Goal: Information Seeking & Learning: Learn about a topic

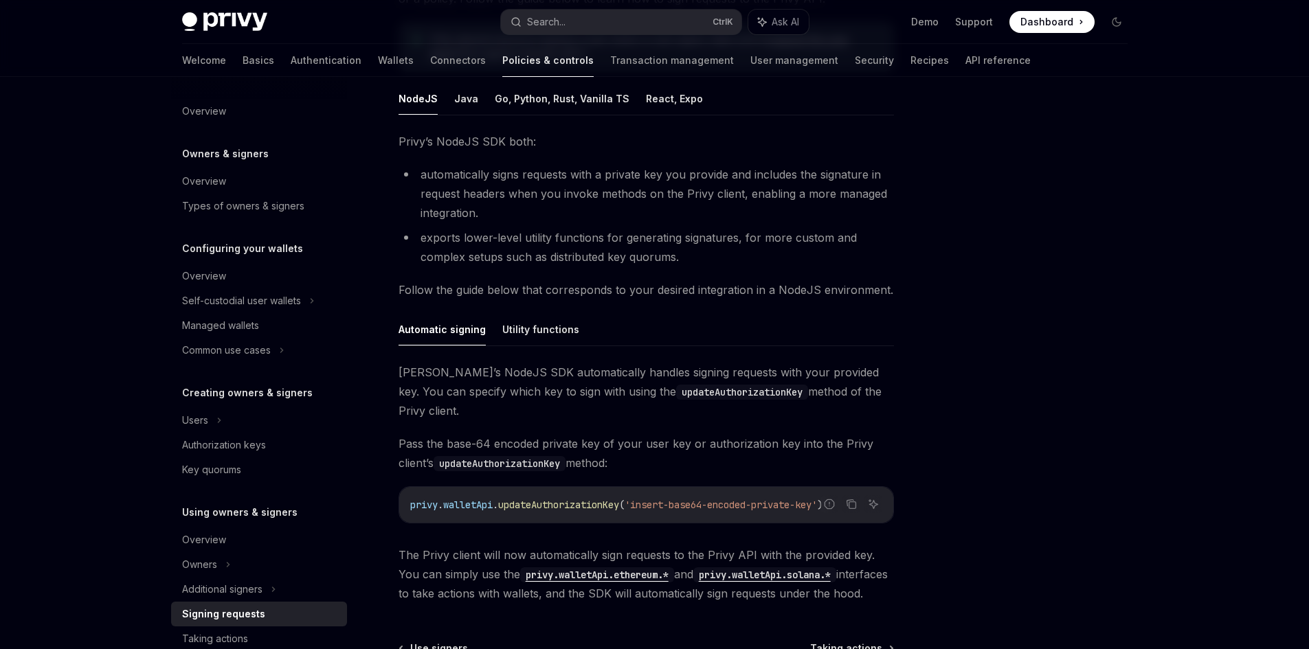
scroll to position [206, 0]
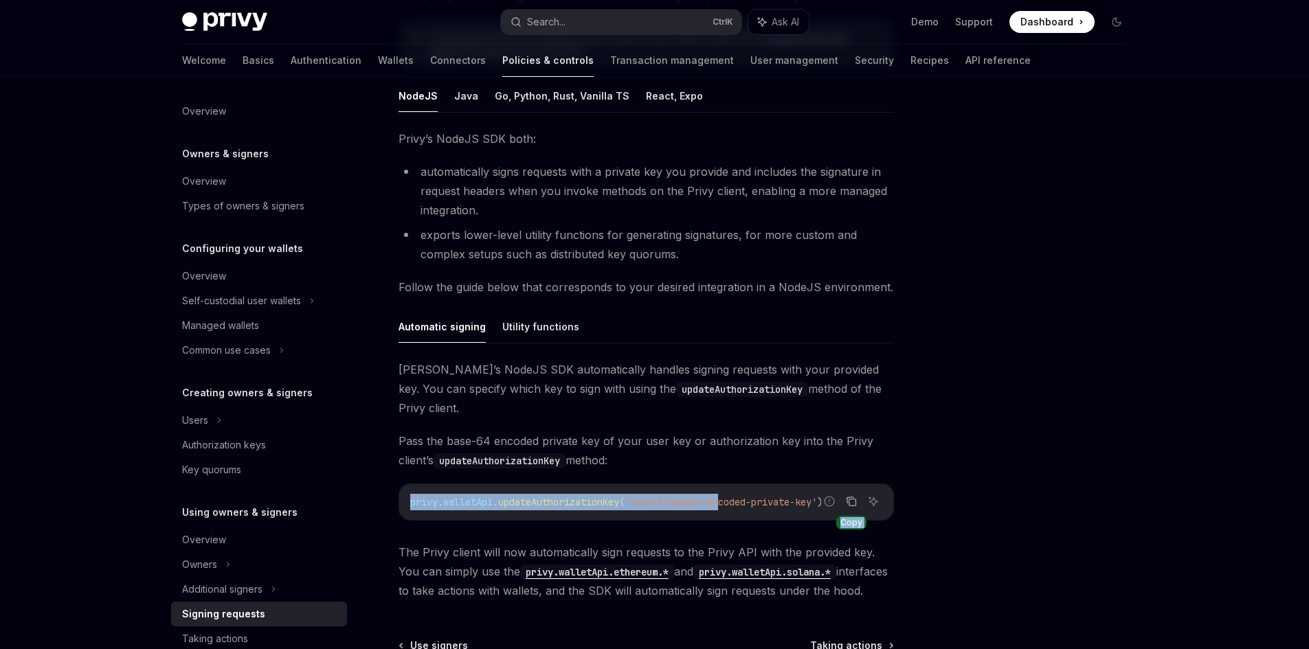
drag, startPoint x: 733, startPoint y: 484, endPoint x: 843, endPoint y: 484, distance: 110.6
click at [847, 484] on div "Report incorrect code Copy Ask AI privy . walletApi . updateAuthorizationKey ( …" at bounding box center [646, 502] width 495 height 37
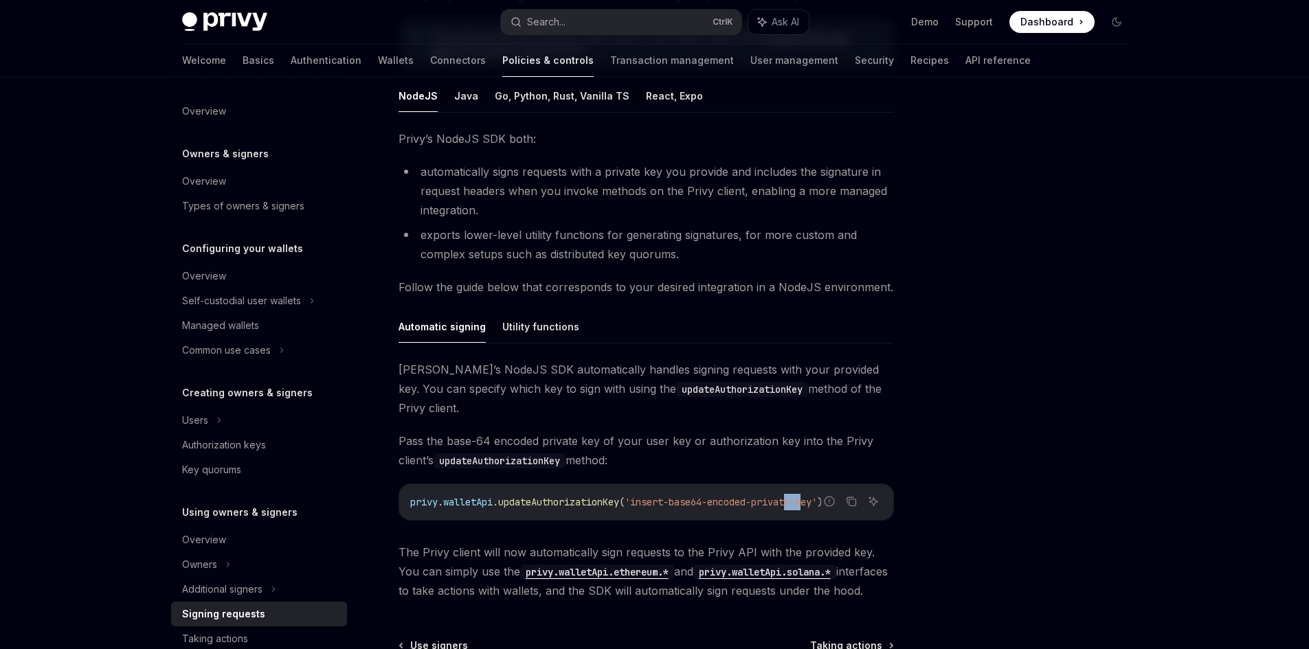
drag, startPoint x: 800, startPoint y: 480, endPoint x: 818, endPoint y: 481, distance: 18.6
click at [817, 496] on span "'insert-base64-encoded-private-key'" at bounding box center [721, 502] width 192 height 12
click at [803, 496] on span "'insert-base64-encoded-private-key'" at bounding box center [721, 502] width 192 height 12
click at [830, 496] on icon "Report incorrect code" at bounding box center [829, 501] width 11 height 11
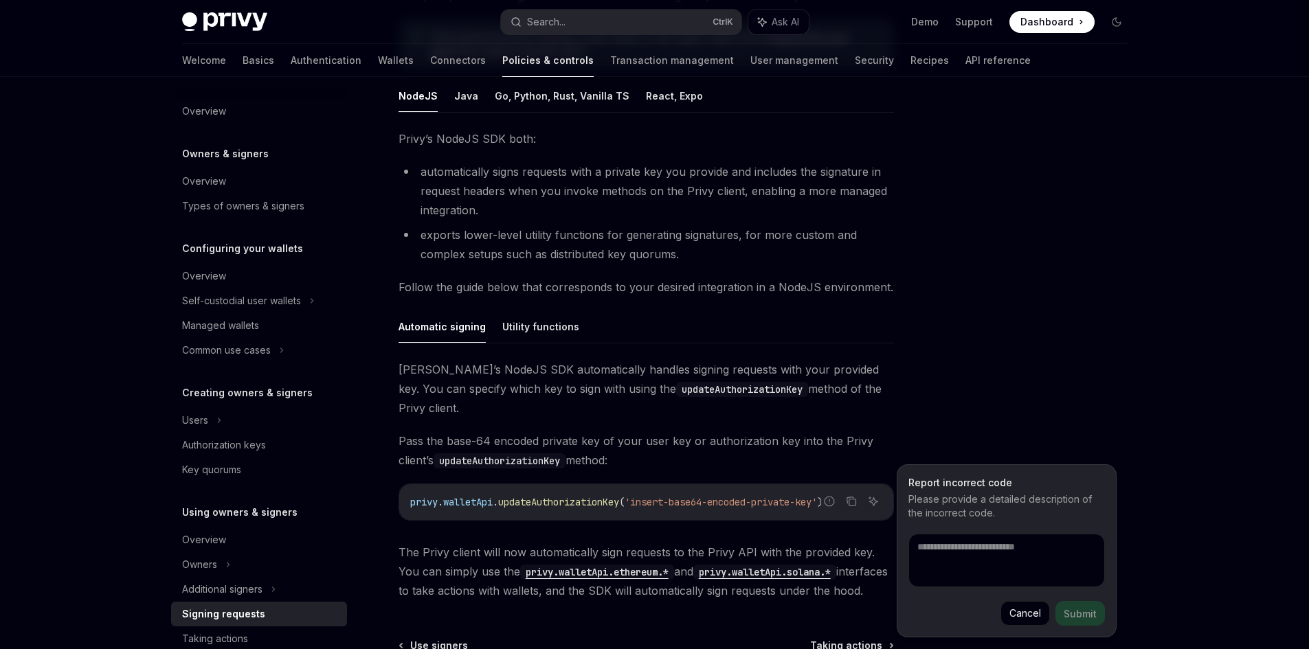
click at [1029, 425] on div at bounding box center [1034, 376] width 209 height 545
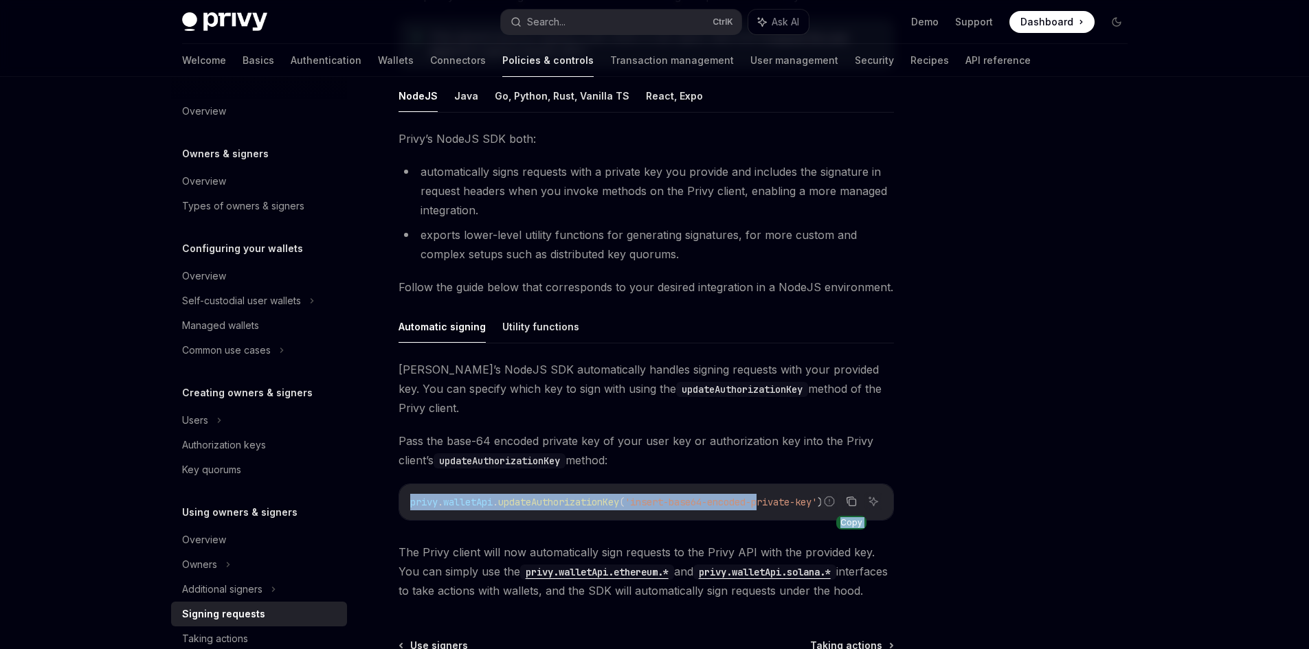
drag, startPoint x: 771, startPoint y: 482, endPoint x: 854, endPoint y: 484, distance: 83.2
click at [854, 484] on div "Report incorrect code Copy Ask AI privy . walletApi . updateAuthorizationKey ( …" at bounding box center [646, 502] width 495 height 37
click at [853, 496] on icon "Copy the contents from the code block" at bounding box center [851, 501] width 11 height 11
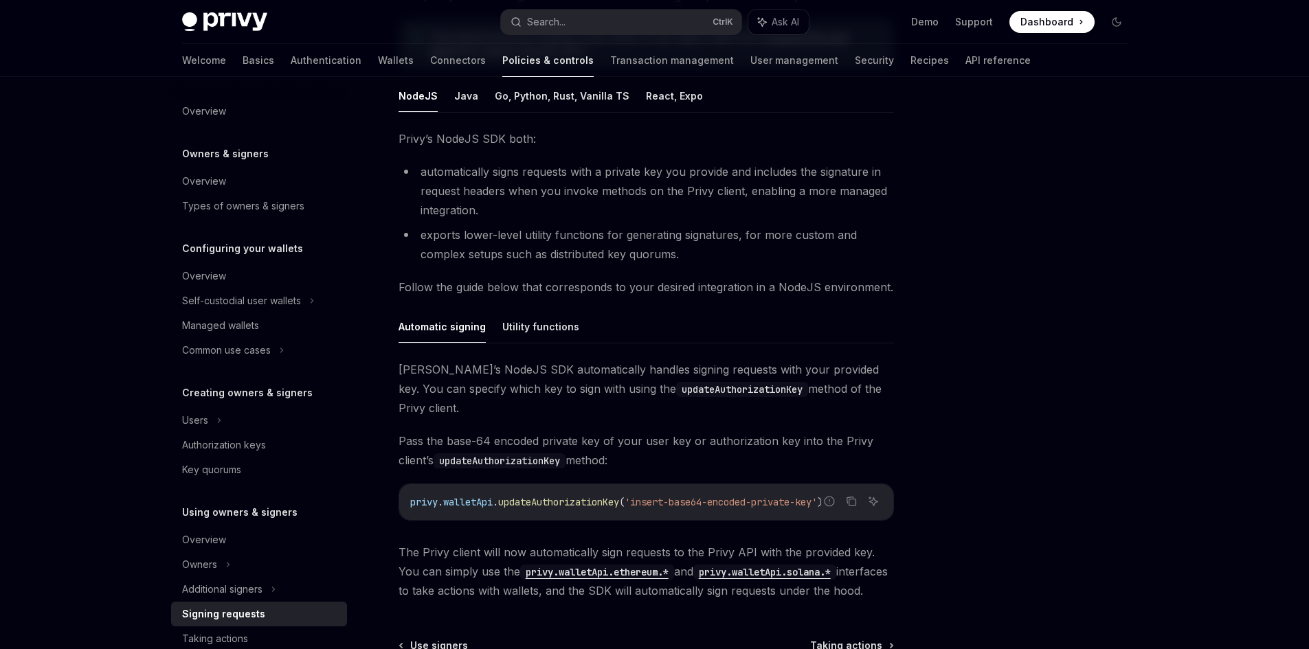
click at [985, 427] on div at bounding box center [1034, 376] width 209 height 545
drag, startPoint x: 877, startPoint y: 578, endPoint x: 398, endPoint y: 364, distance: 524.5
click at [399, 364] on div "[PERSON_NAME]’s NodeJS SDK automatically handles signing requests with your pro…" at bounding box center [646, 480] width 495 height 241
copy div "[PERSON_NAME]’s NodeJS SDK automatically handles signing requests with your pro…"
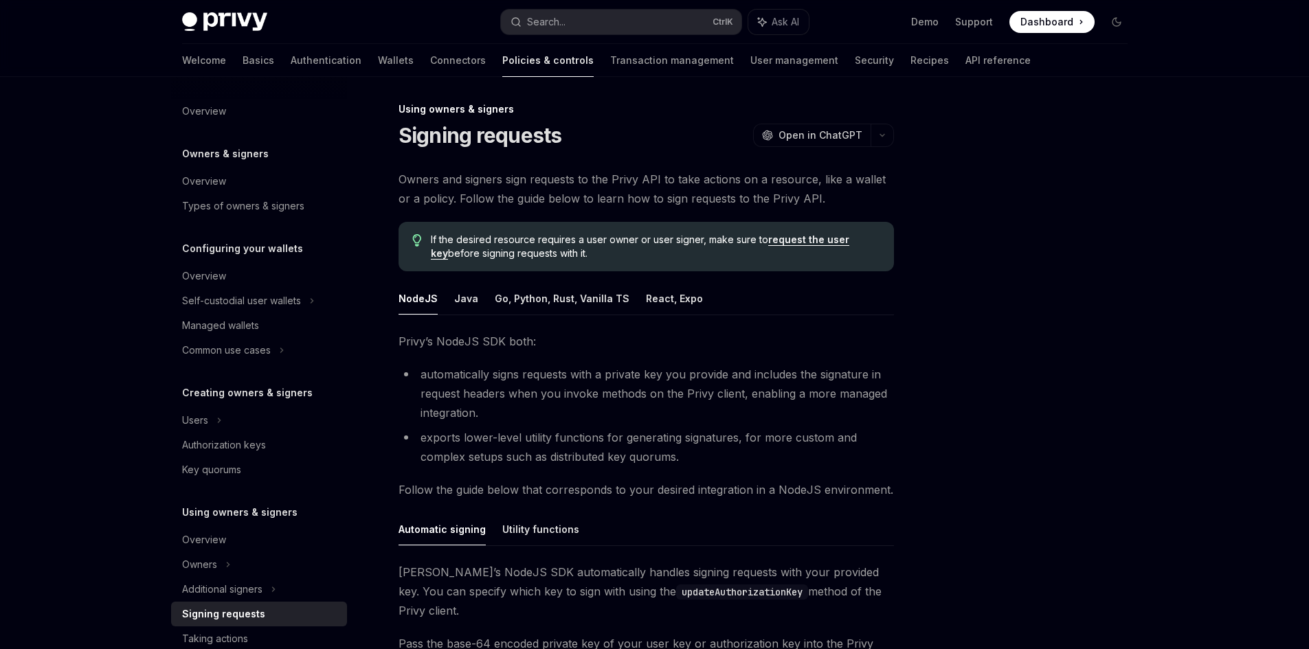
scroll to position [0, 0]
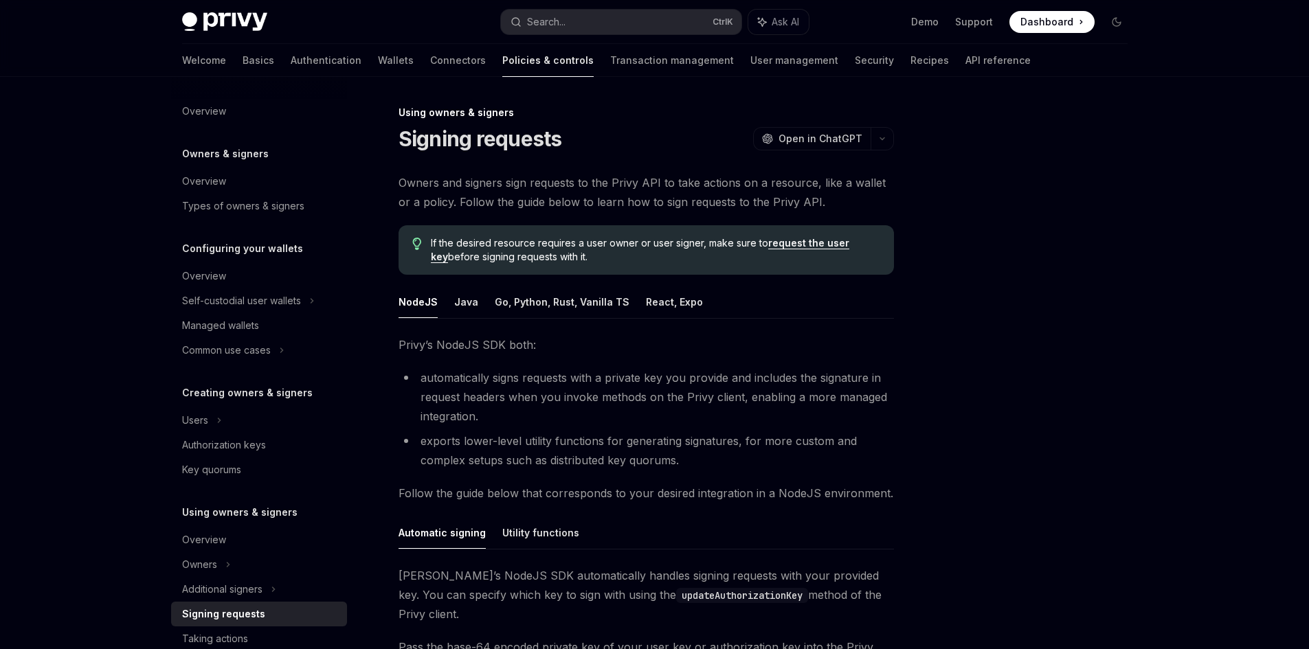
click at [1023, 227] on div at bounding box center [1034, 376] width 209 height 545
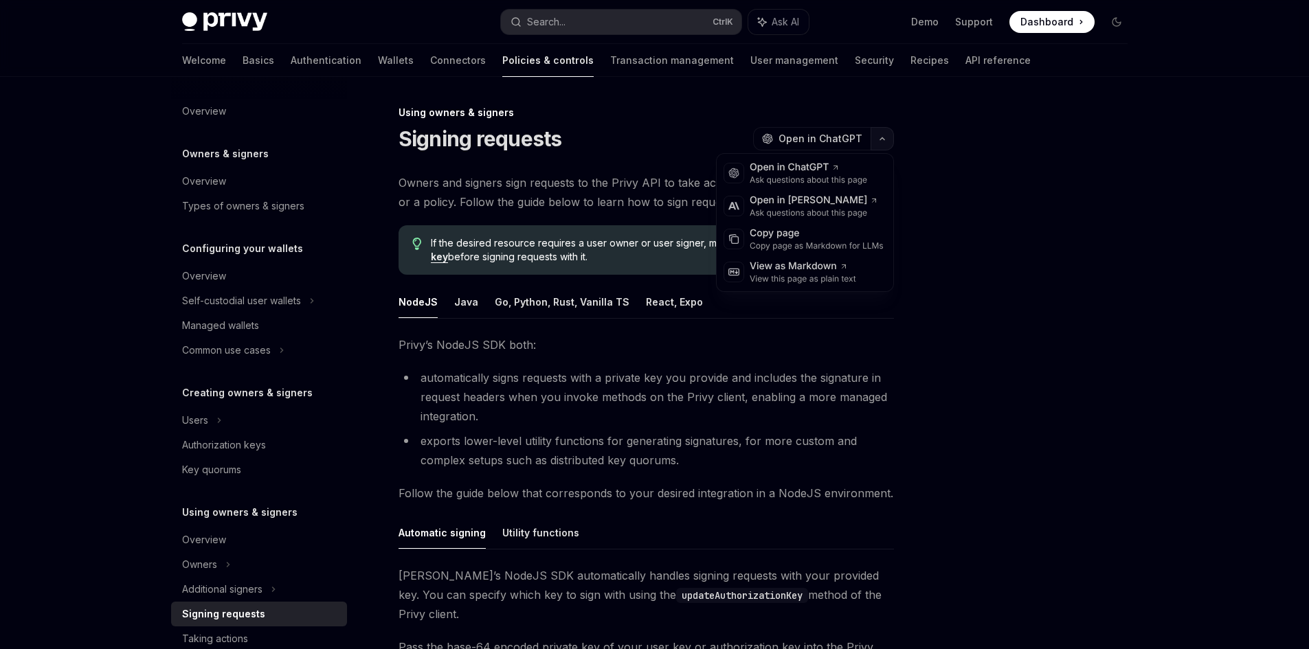
click at [884, 139] on icon "button" at bounding box center [882, 138] width 16 height 5
click at [813, 236] on div "Copy page" at bounding box center [817, 234] width 134 height 14
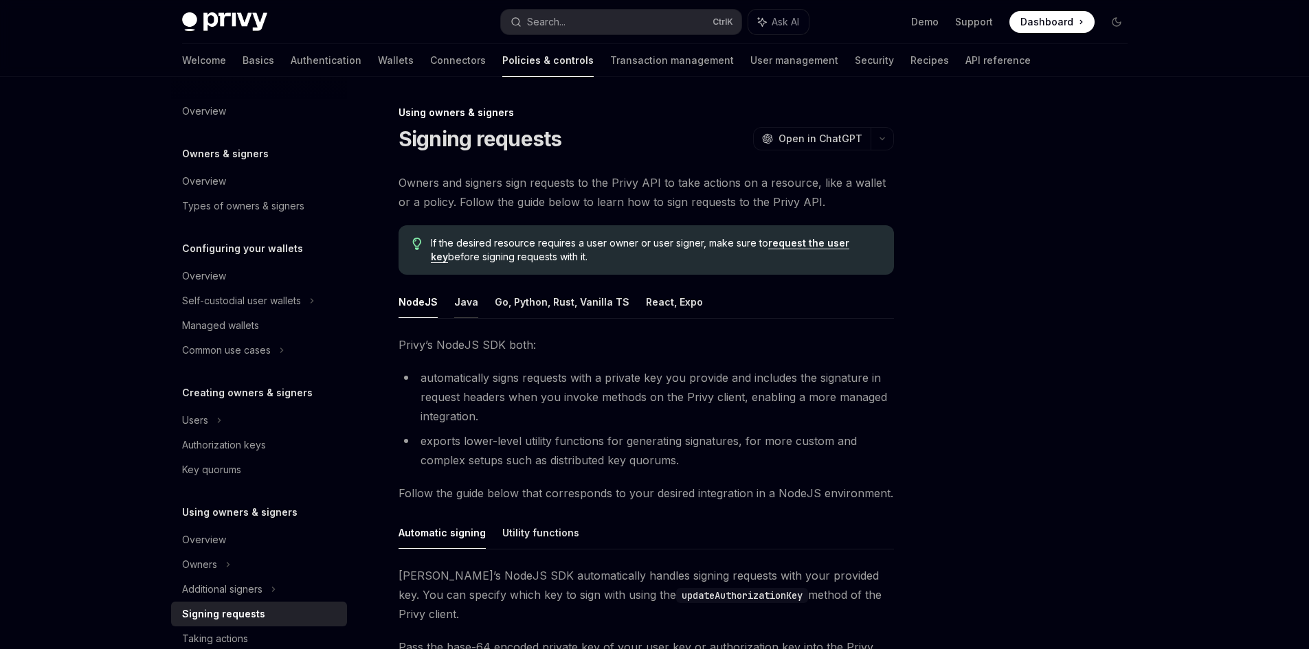
click at [467, 300] on button "Java" at bounding box center [466, 302] width 24 height 32
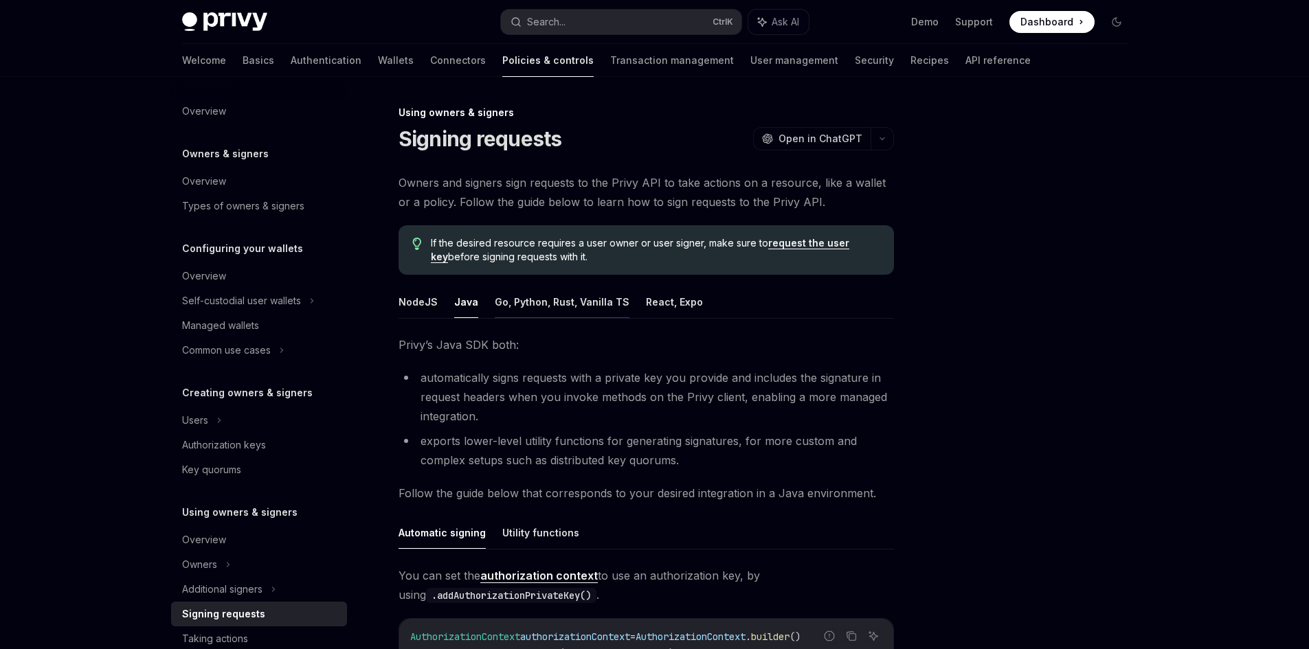
click at [514, 301] on button "Go, Python, Rust, Vanilla TS" at bounding box center [562, 302] width 135 height 32
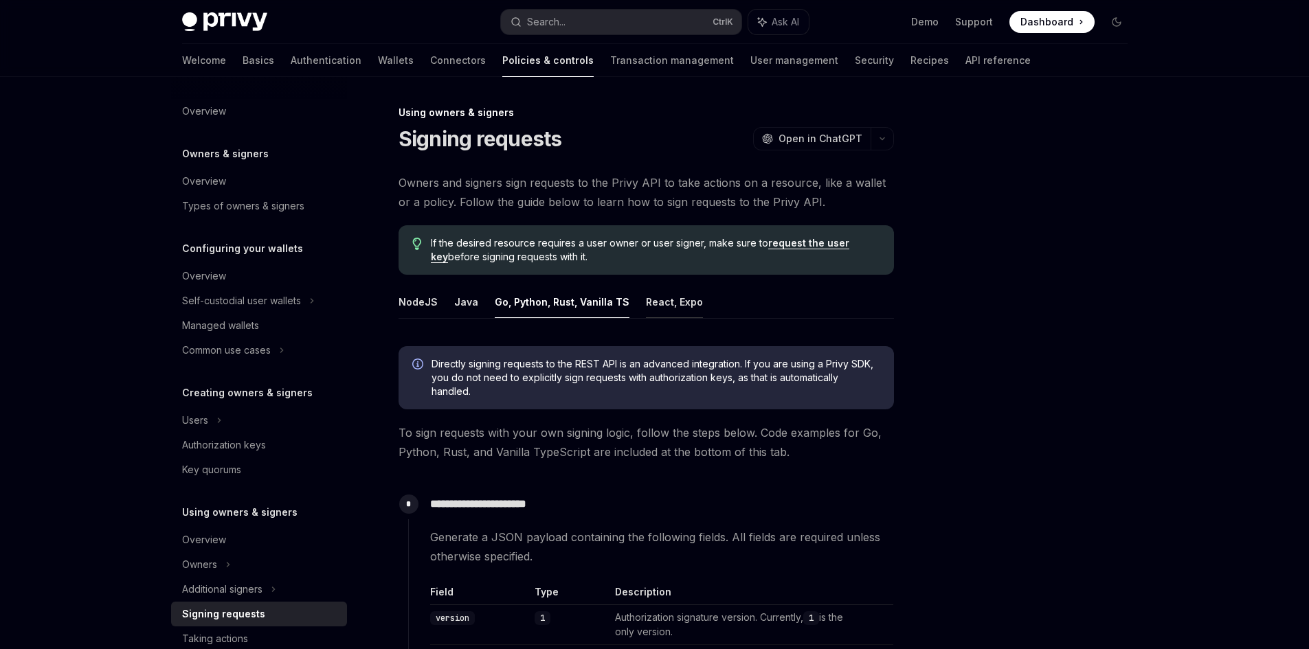
click at [646, 305] on button "React, Expo" at bounding box center [674, 302] width 57 height 32
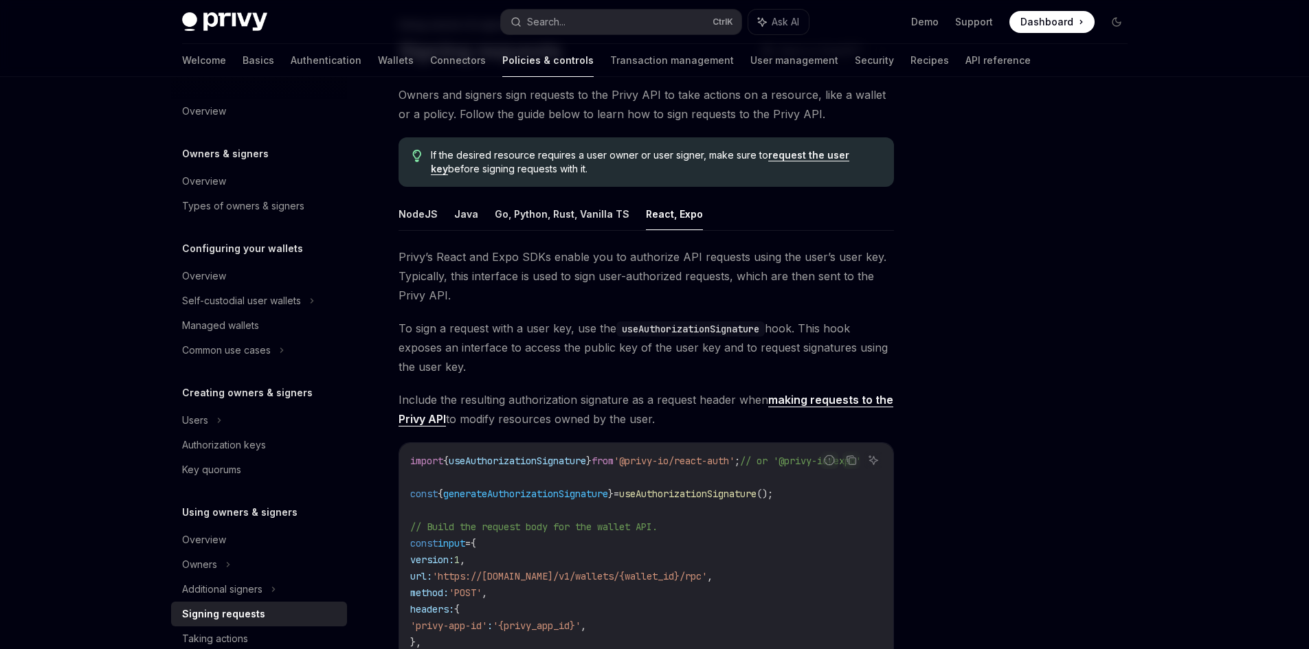
scroll to position [81, 0]
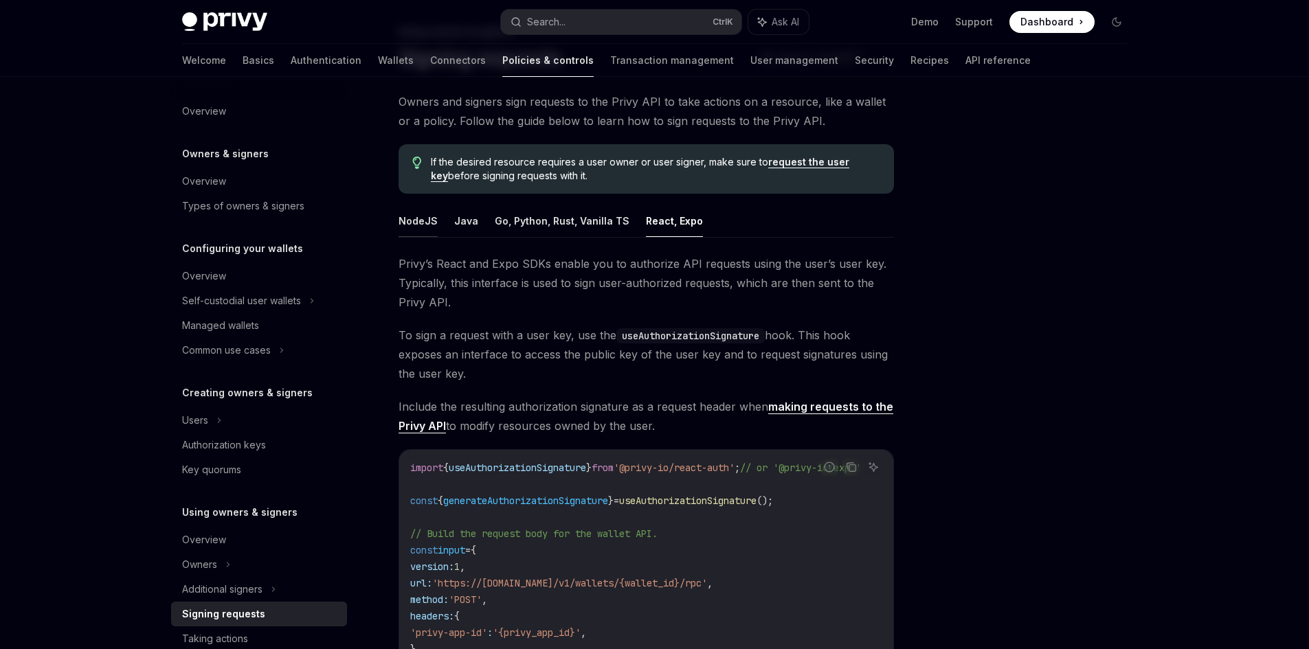
click at [423, 222] on button "NodeJS" at bounding box center [418, 221] width 39 height 32
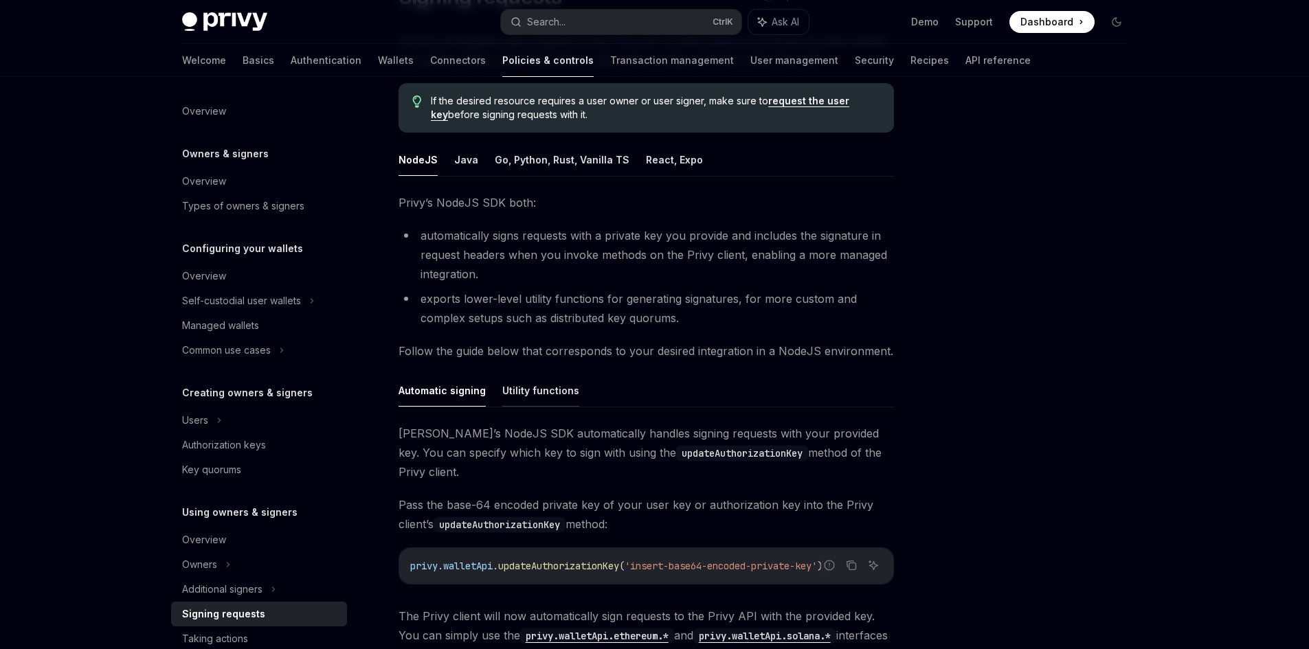
scroll to position [150, 0]
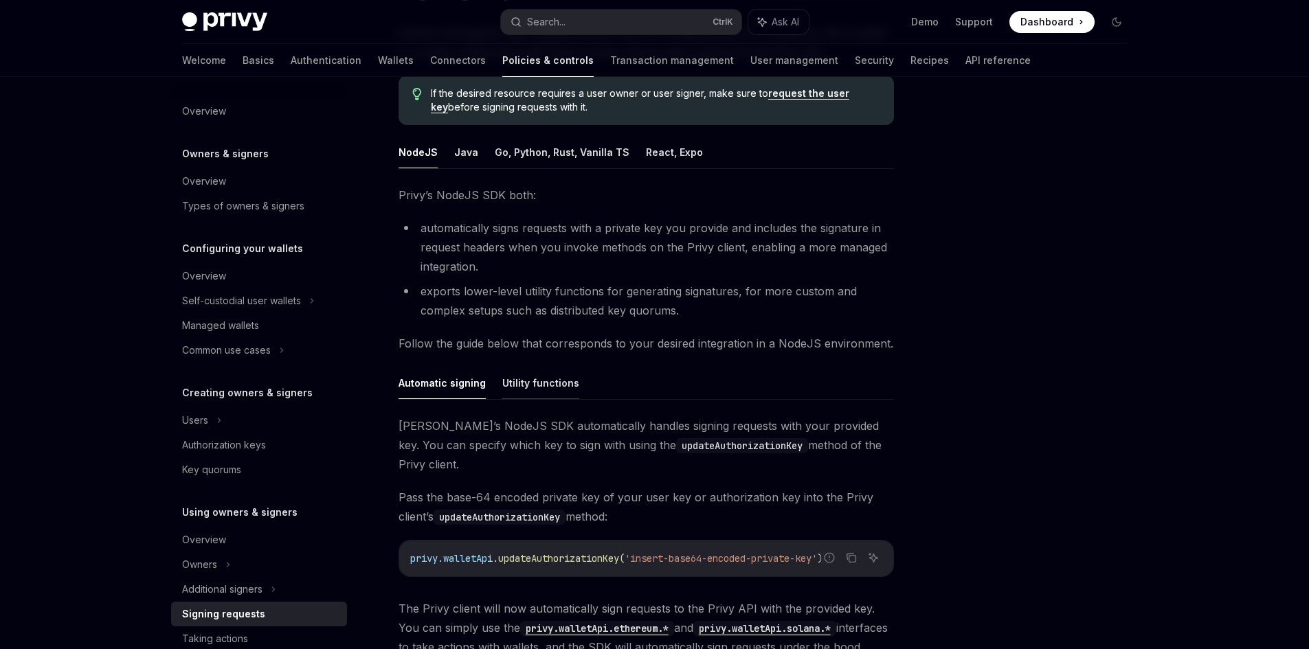
click at [532, 383] on button "Utility functions" at bounding box center [540, 383] width 77 height 32
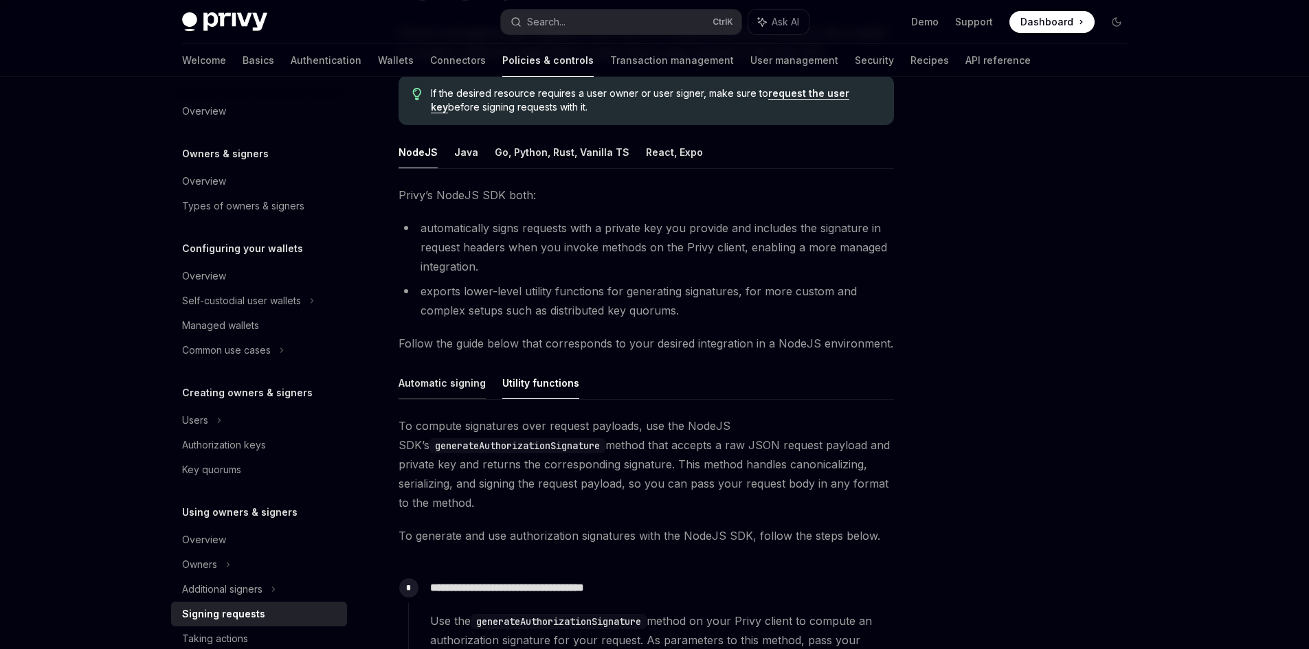
click at [453, 383] on button "Automatic signing" at bounding box center [442, 383] width 87 height 32
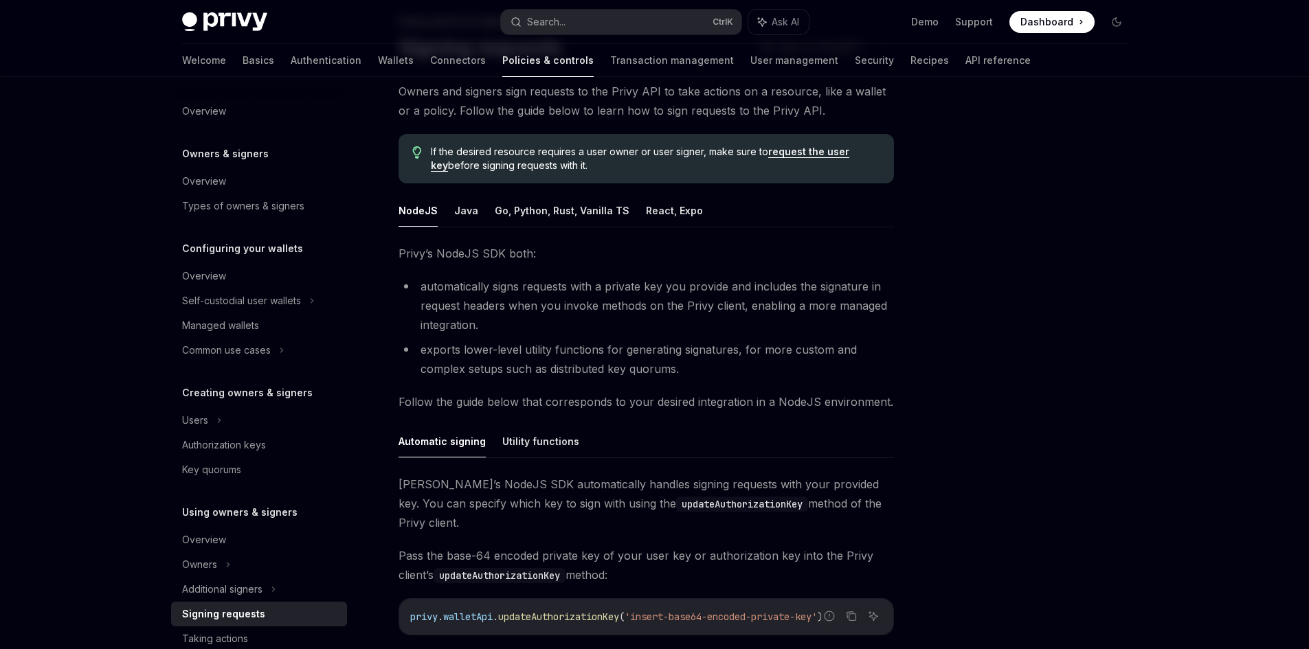
scroll to position [12, 0]
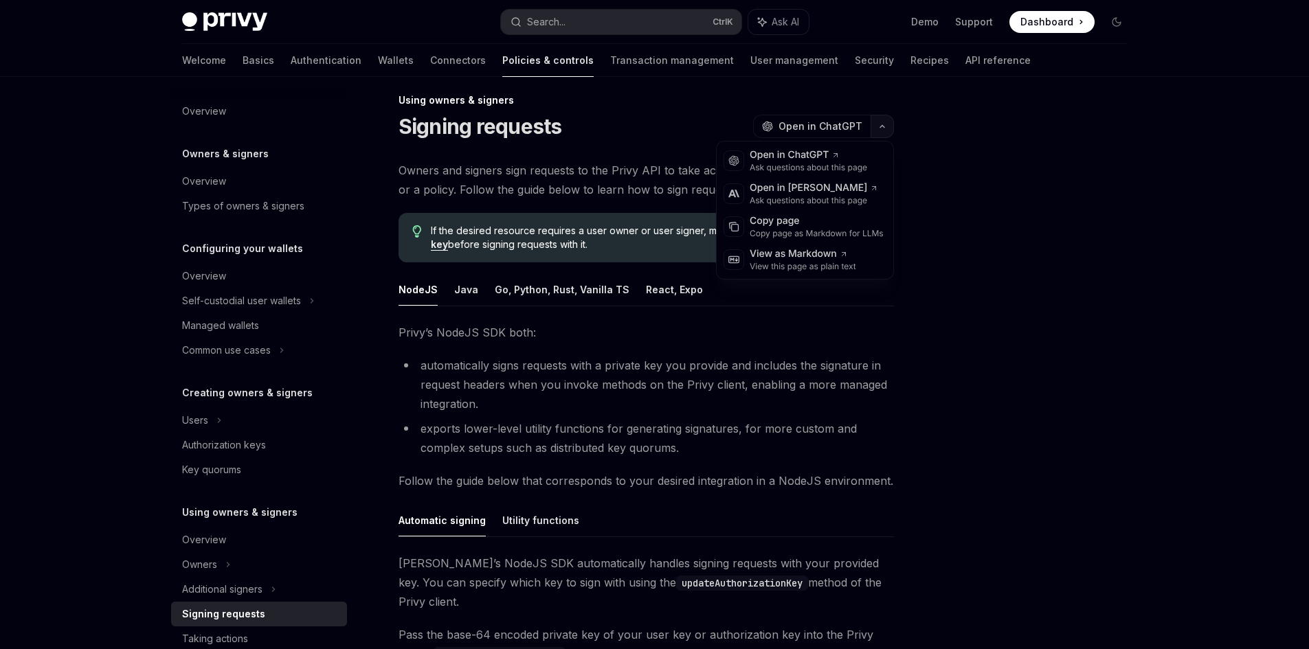
click at [882, 126] on icon "button" at bounding box center [882, 126] width 16 height 5
click at [774, 221] on div "Copy page" at bounding box center [817, 221] width 134 height 14
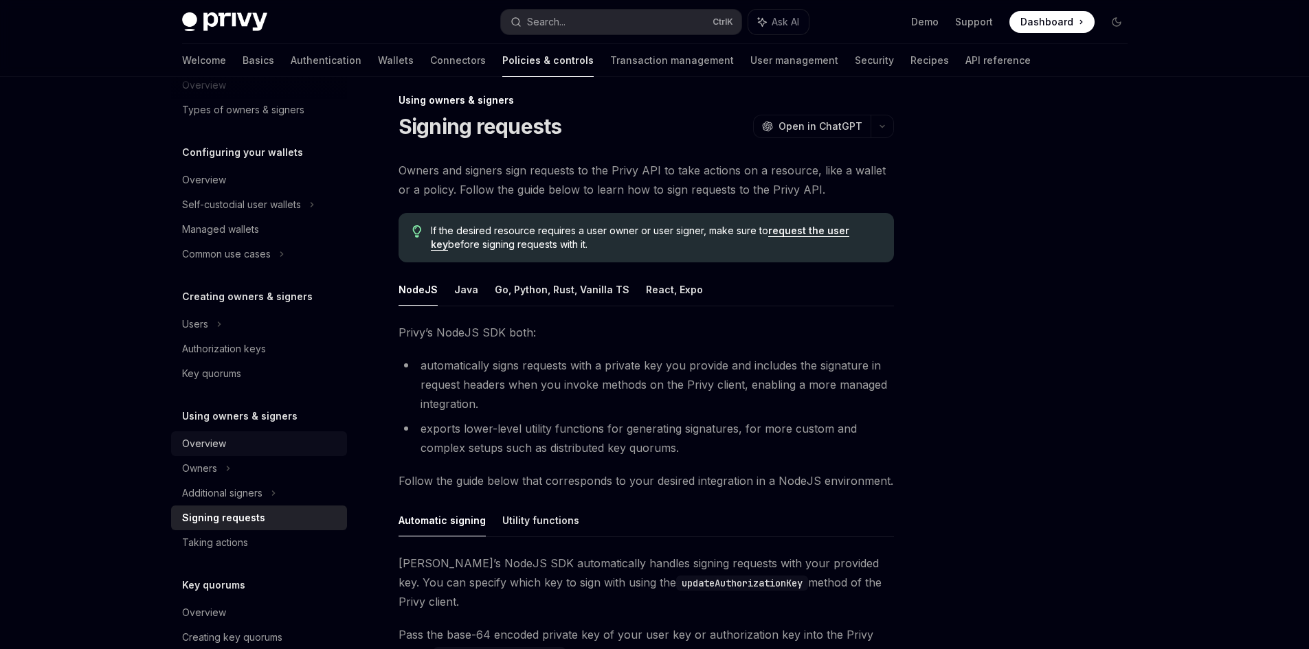
scroll to position [137, 0]
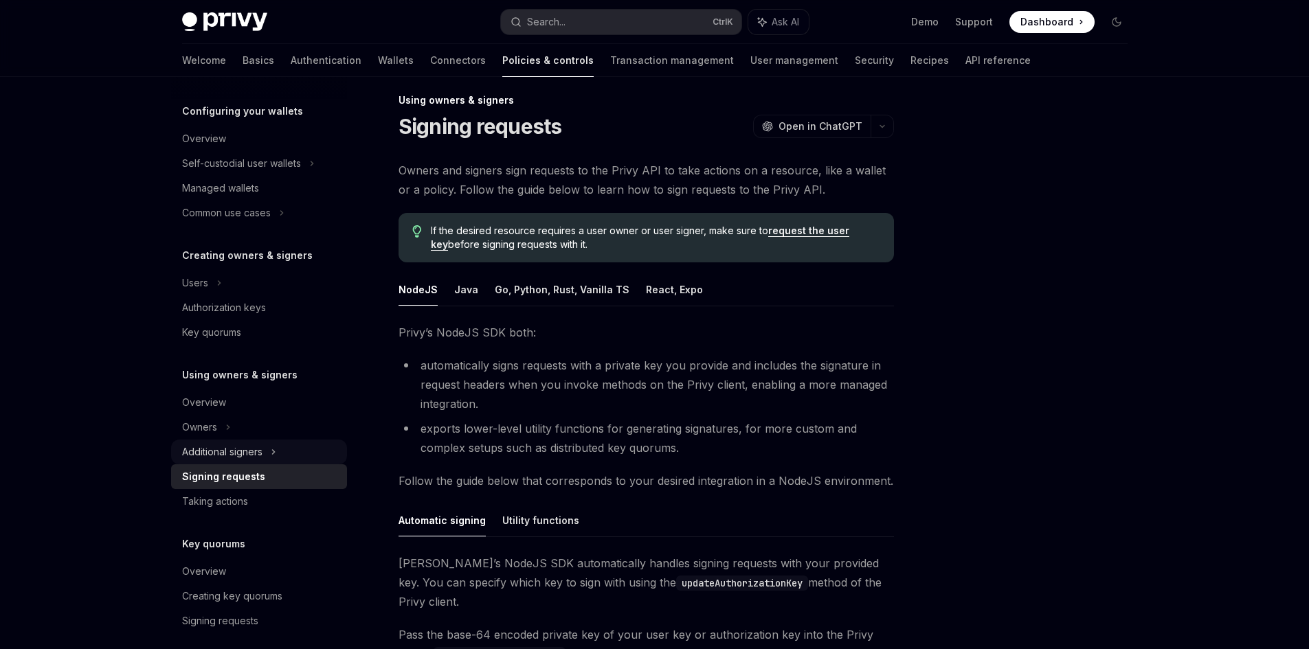
click at [260, 454] on div "Additional signers" at bounding box center [222, 452] width 80 height 16
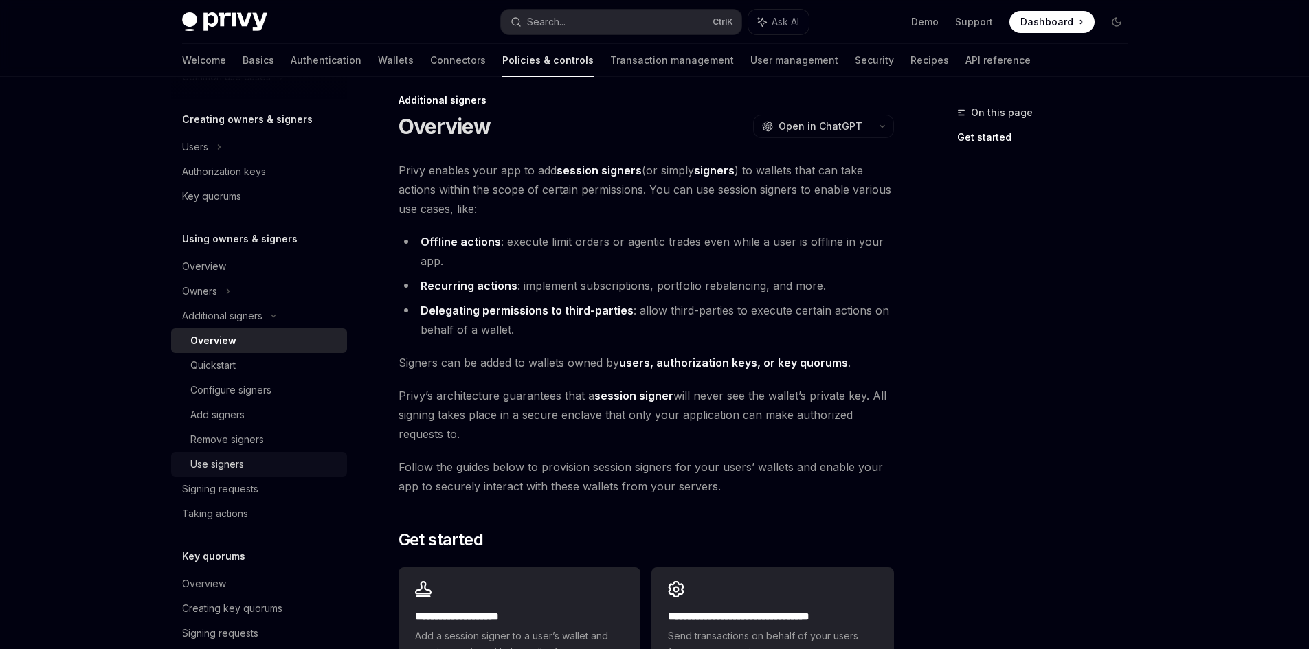
scroll to position [275, 0]
click at [242, 482] on div "Signing requests" at bounding box center [220, 488] width 76 height 16
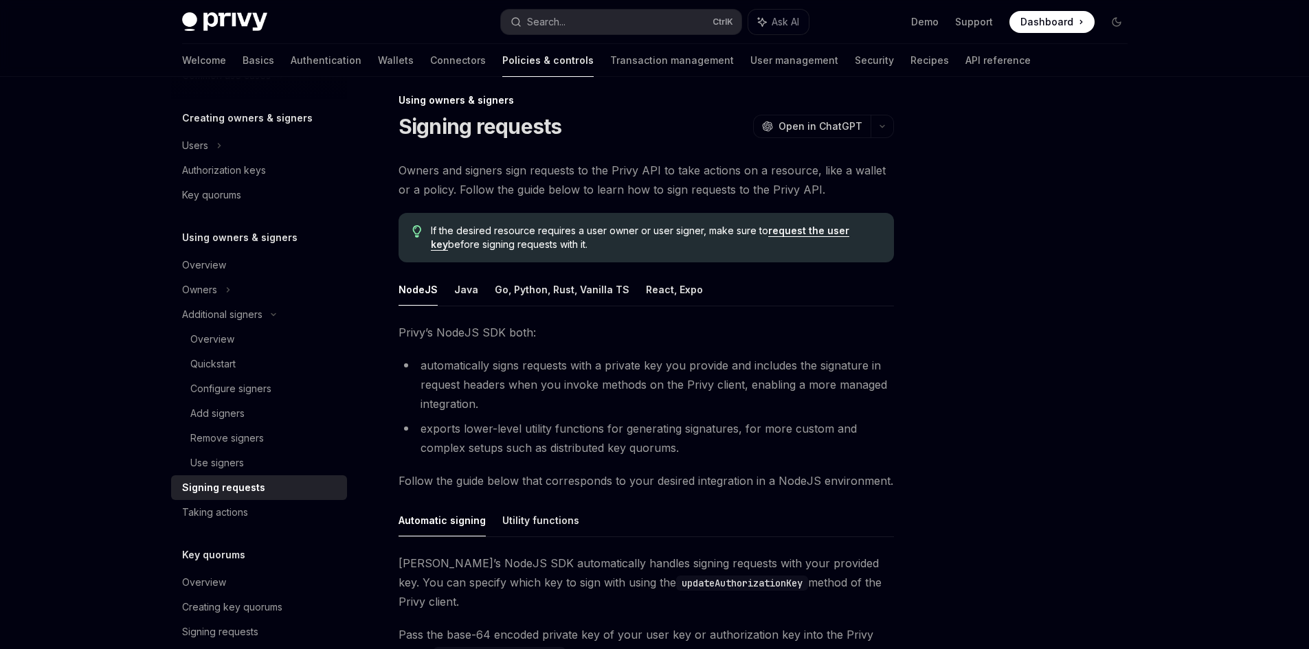
click at [782, 232] on link "request the user key" at bounding box center [640, 238] width 418 height 26
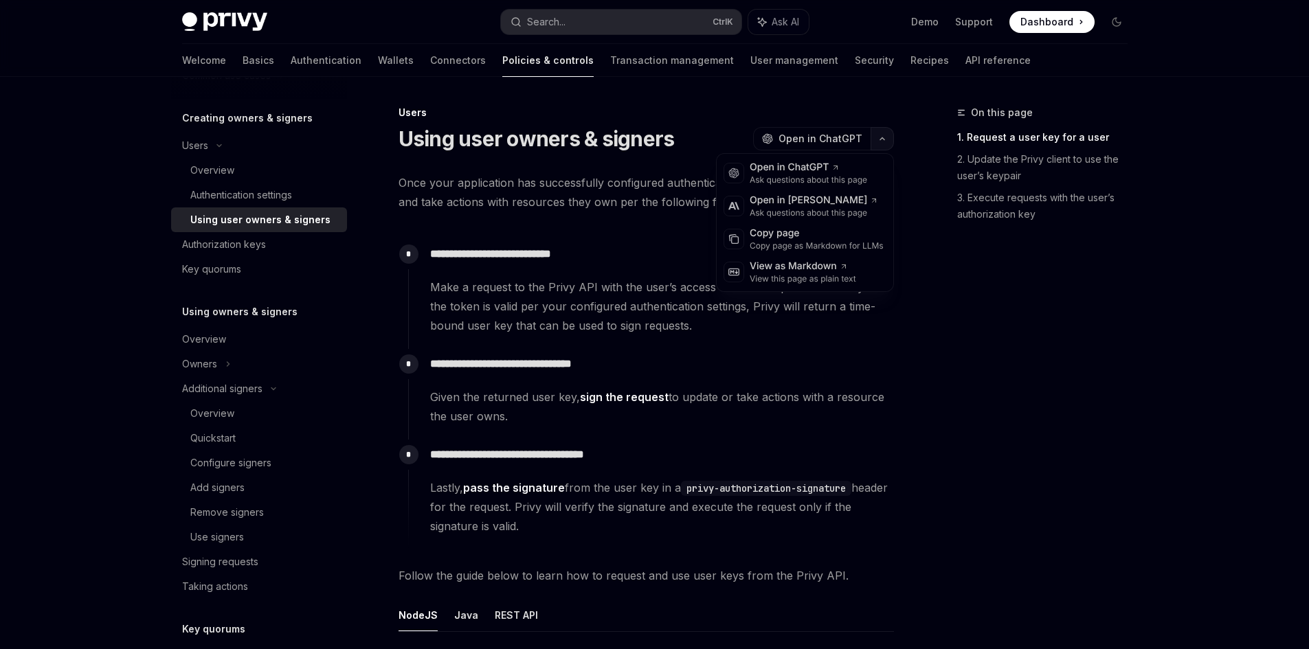
click at [880, 135] on button "button" at bounding box center [882, 138] width 23 height 23
click at [790, 234] on div "Copy page" at bounding box center [817, 234] width 134 height 14
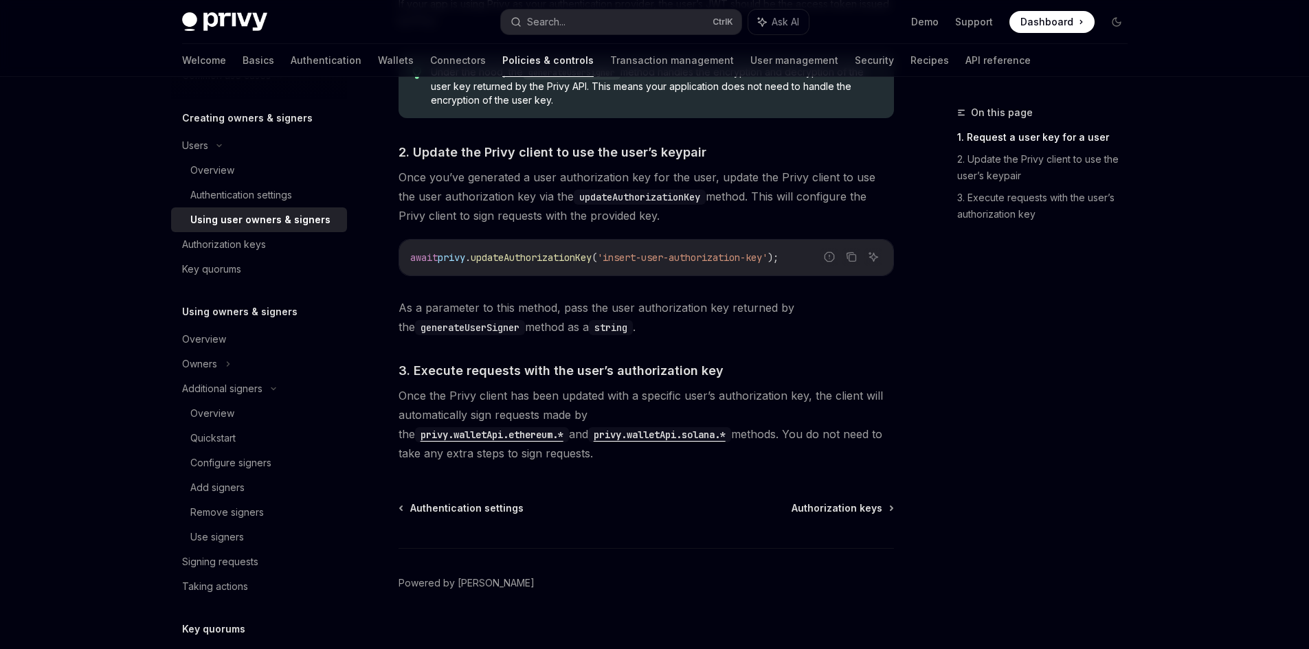
scroll to position [962, 0]
click at [831, 506] on span "Authorization keys" at bounding box center [837, 507] width 91 height 14
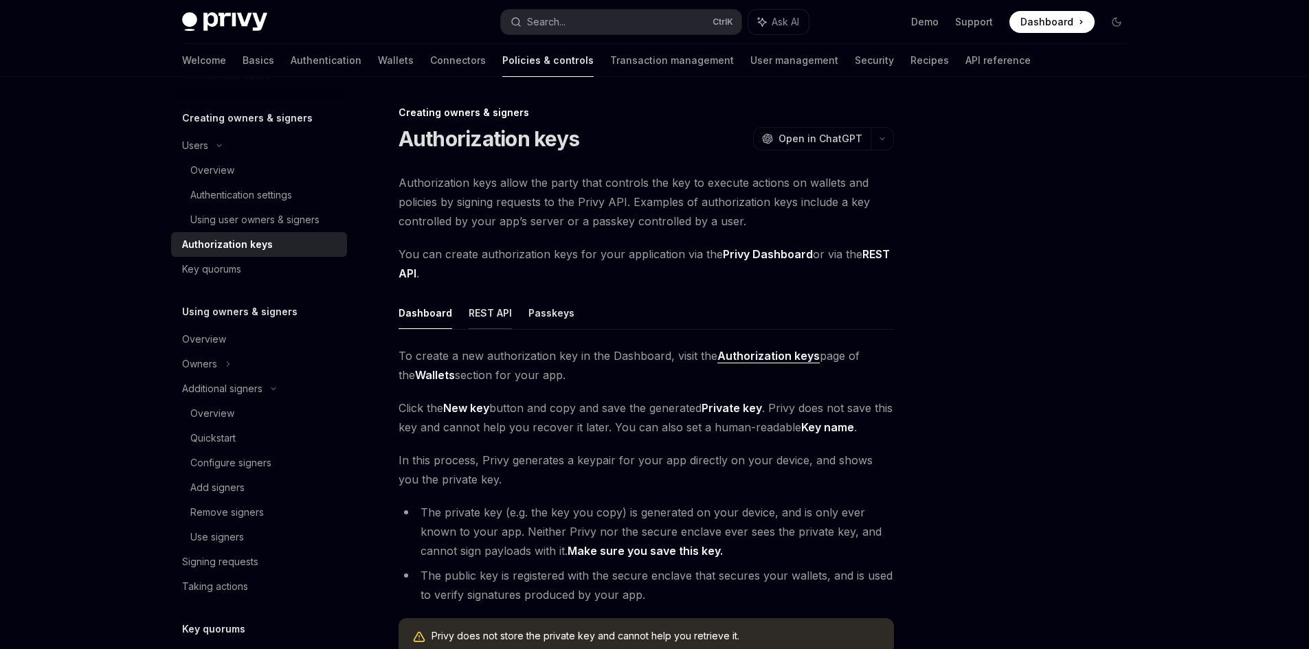
click at [491, 313] on button "REST API" at bounding box center [490, 313] width 43 height 32
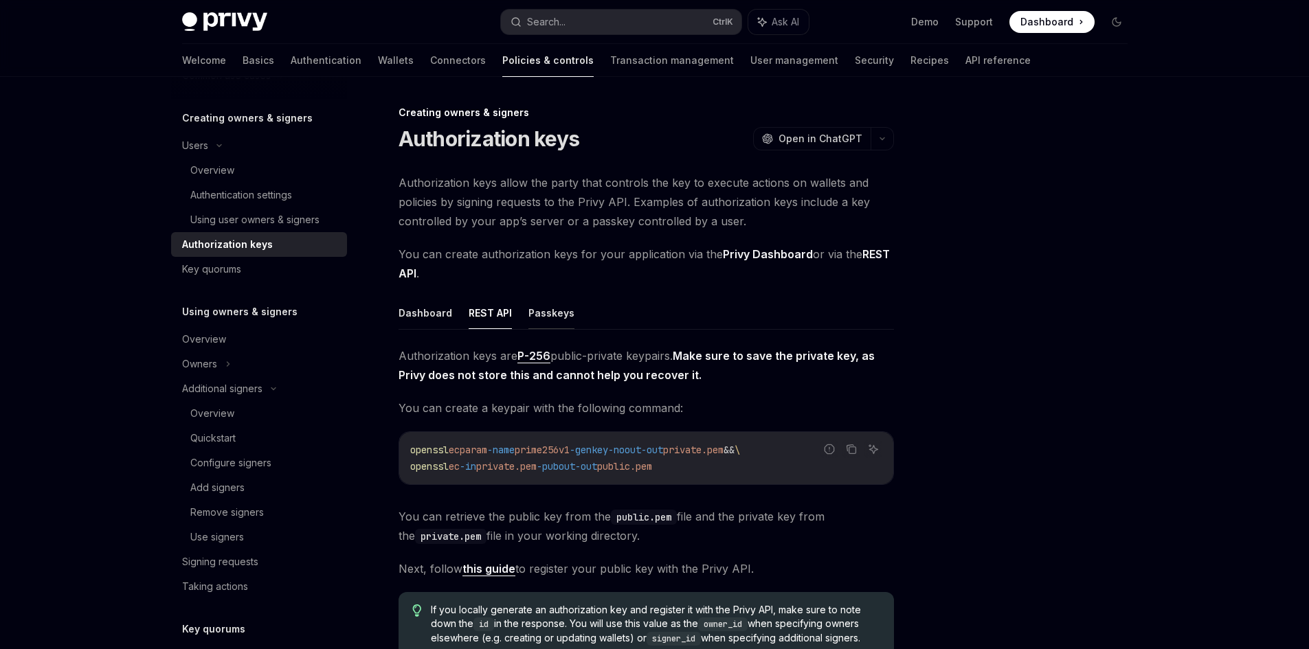
click at [535, 312] on button "Passkeys" at bounding box center [551, 313] width 46 height 32
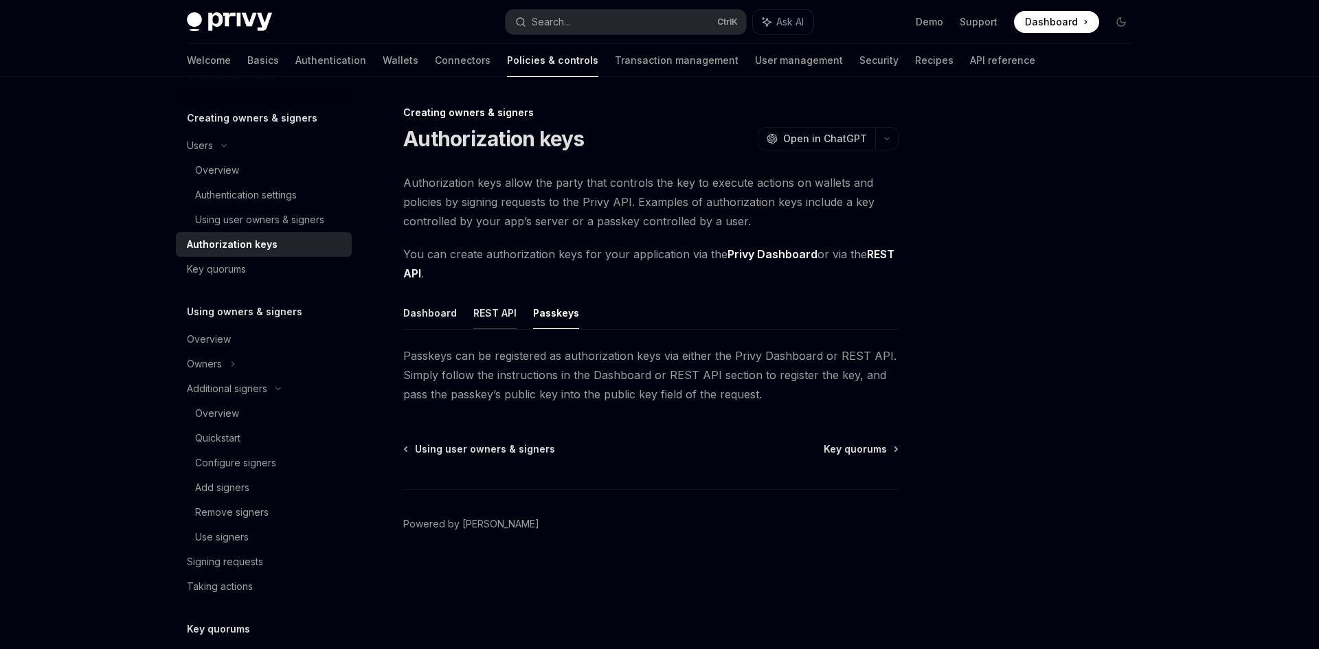
click at [484, 315] on button "REST API" at bounding box center [494, 313] width 43 height 32
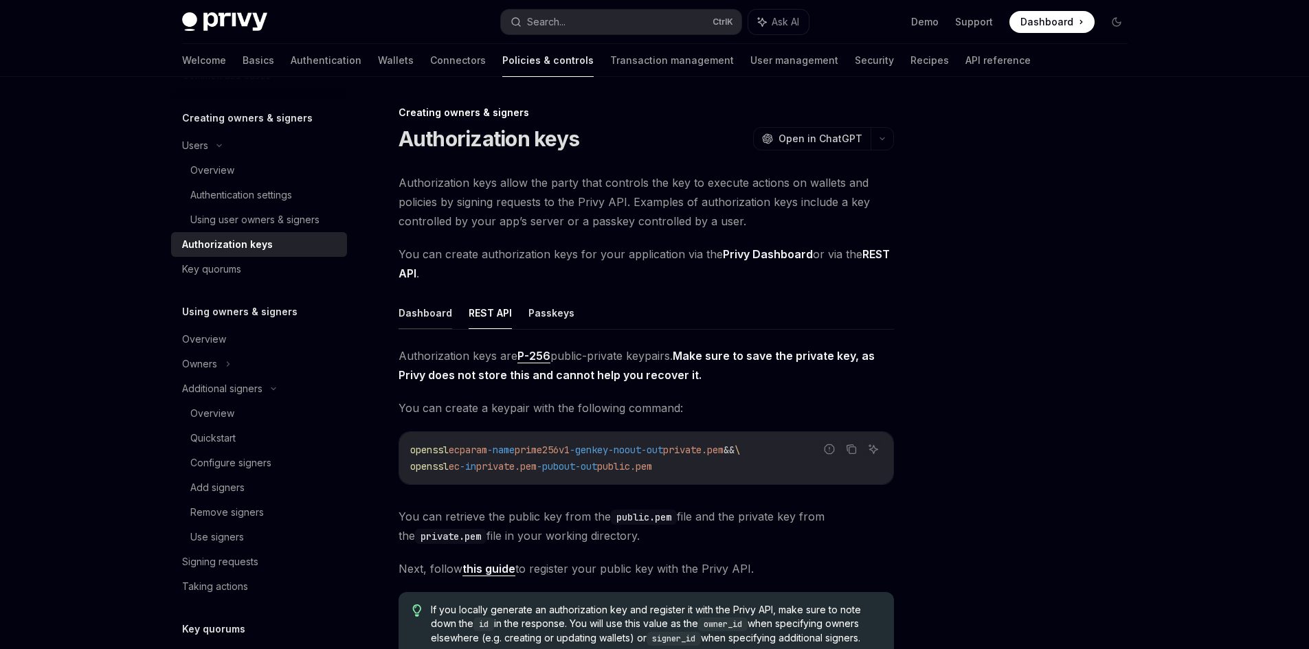
click at [427, 314] on button "Dashboard" at bounding box center [426, 313] width 54 height 32
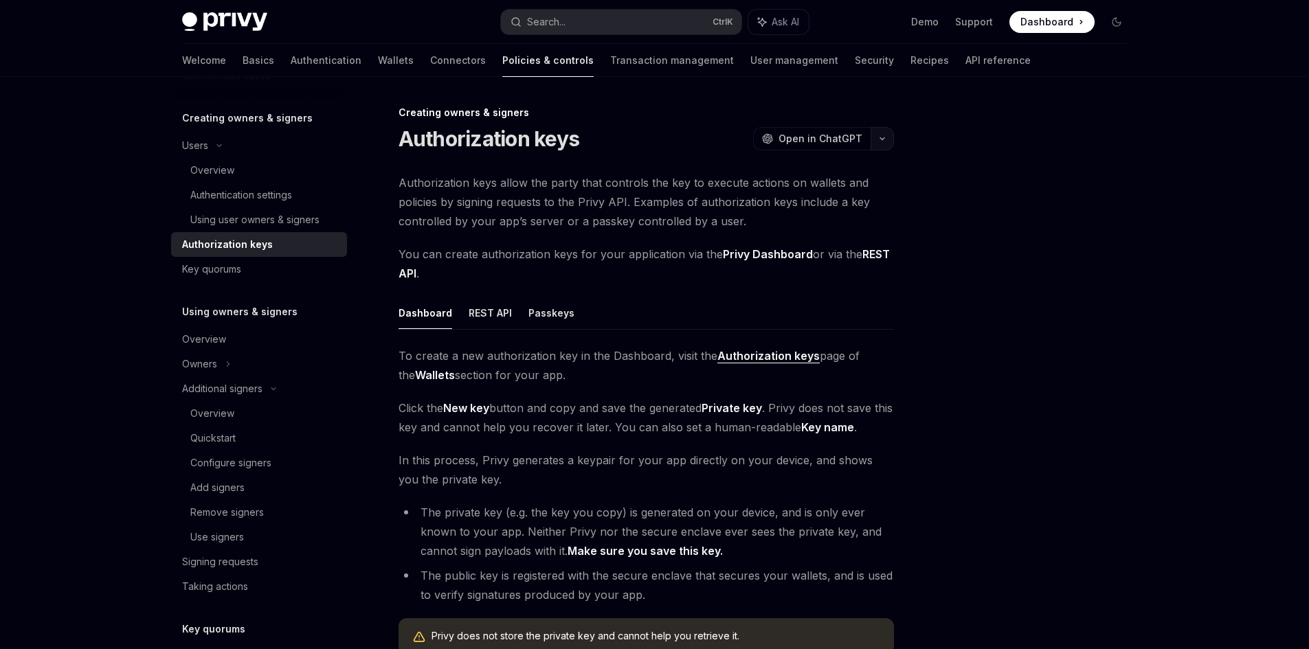
click at [882, 140] on icon "button" at bounding box center [882, 138] width 16 height 5
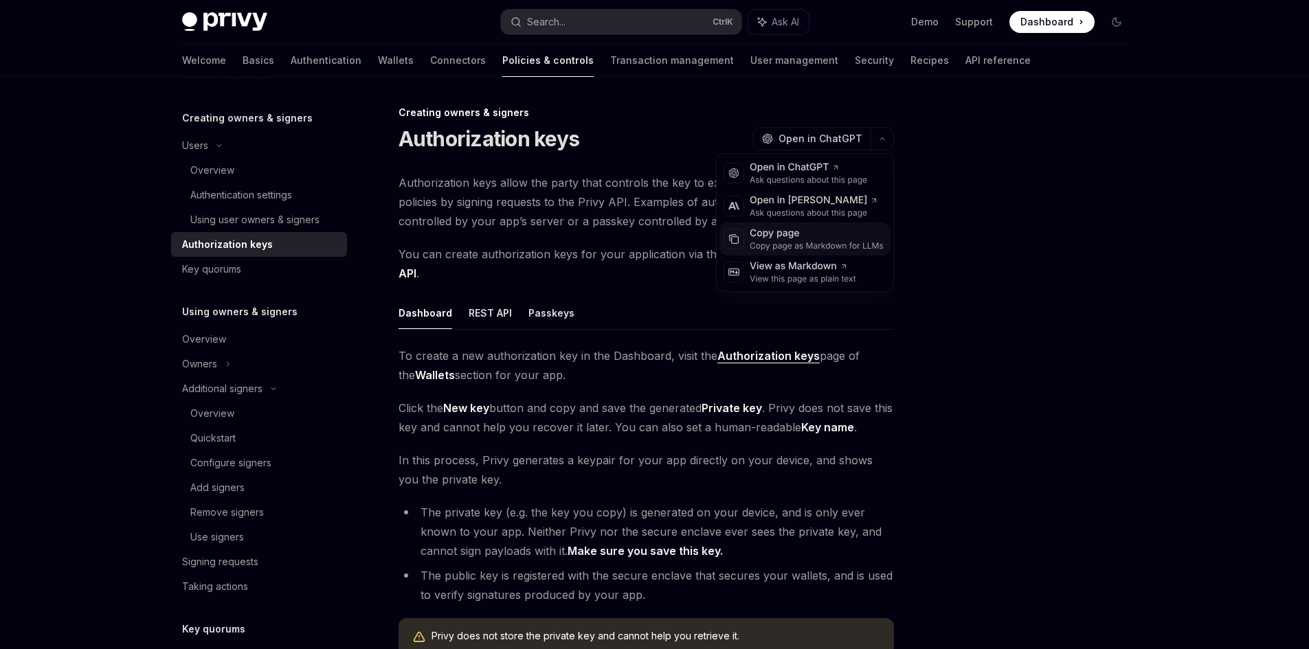
click at [786, 236] on div "Copy page" at bounding box center [817, 234] width 134 height 14
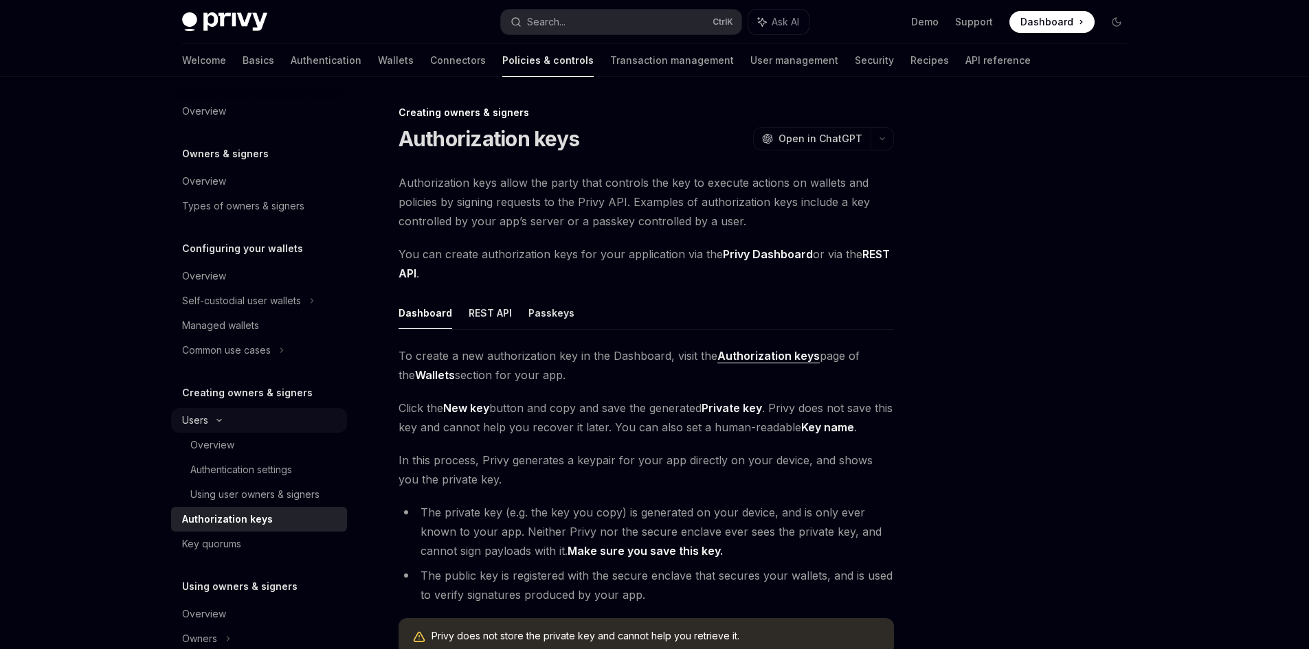
click at [217, 420] on icon at bounding box center [219, 421] width 4 height 2
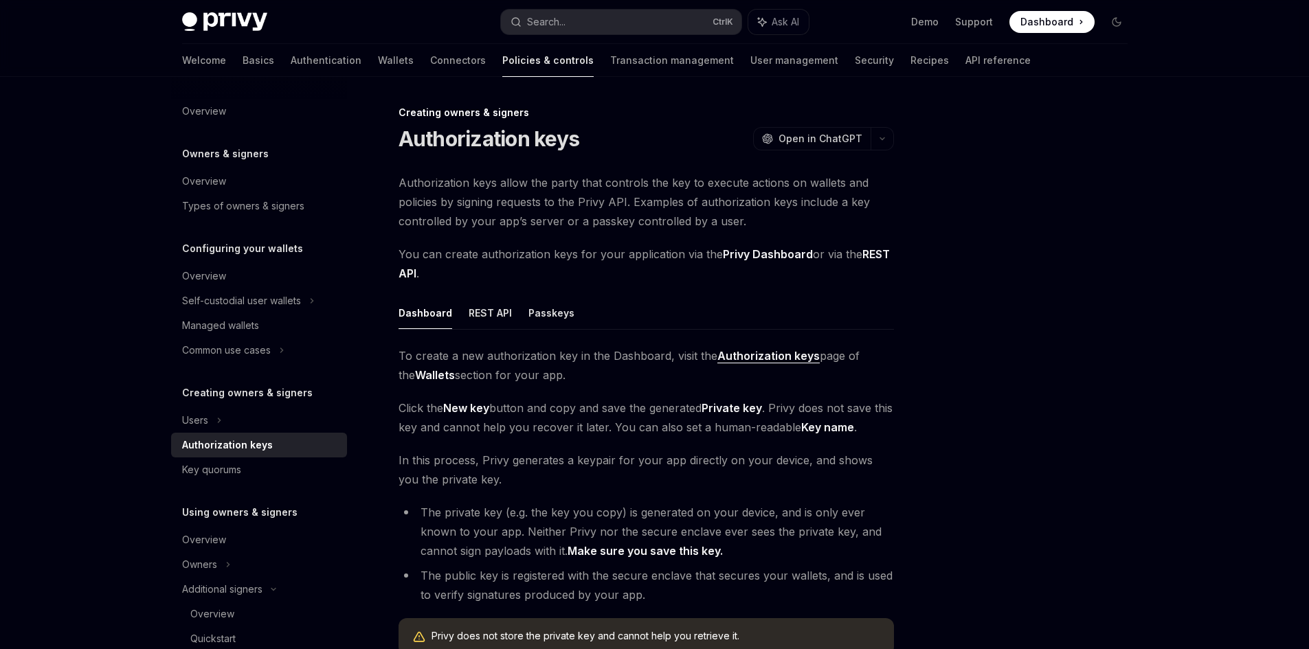
click at [236, 388] on h5 "Creating owners & signers" at bounding box center [247, 393] width 131 height 16
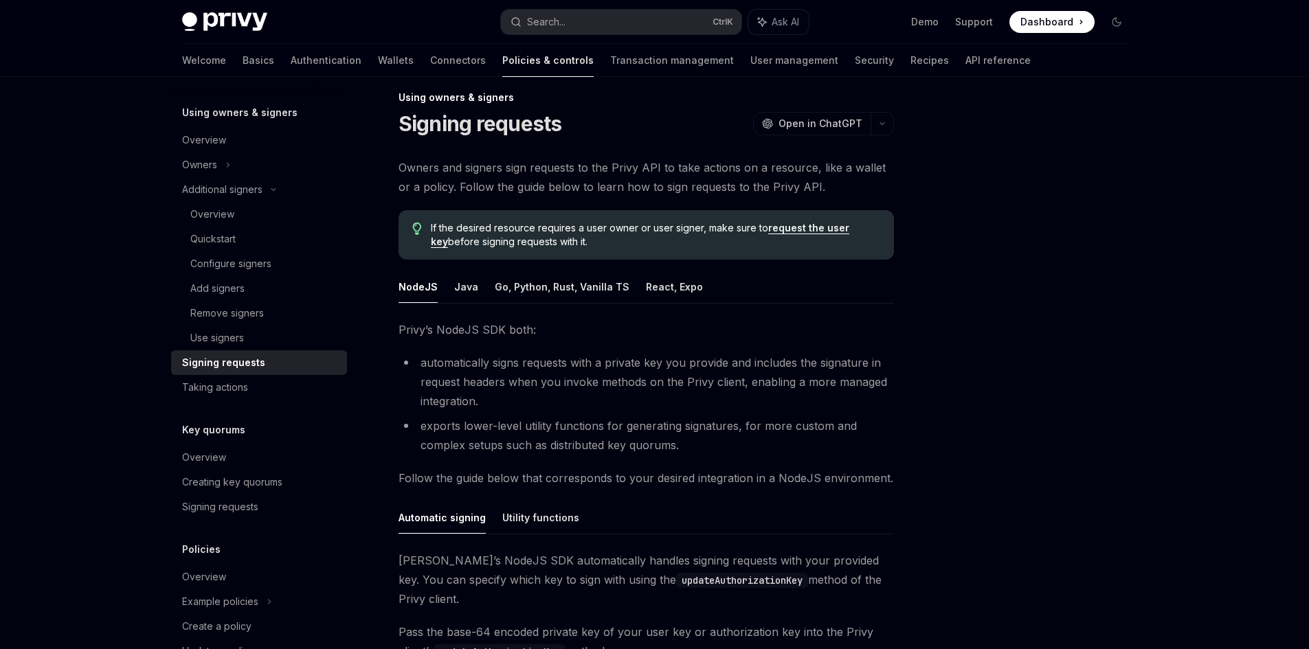
scroll to position [12, 0]
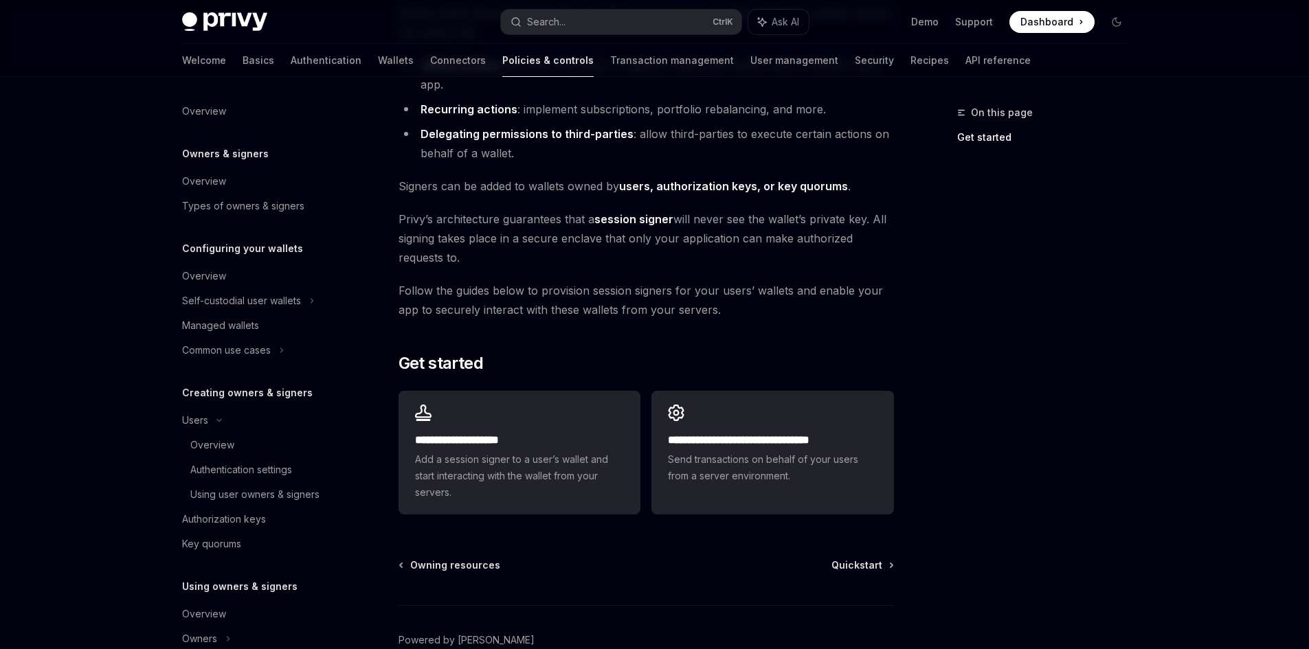
scroll to position [264, 0]
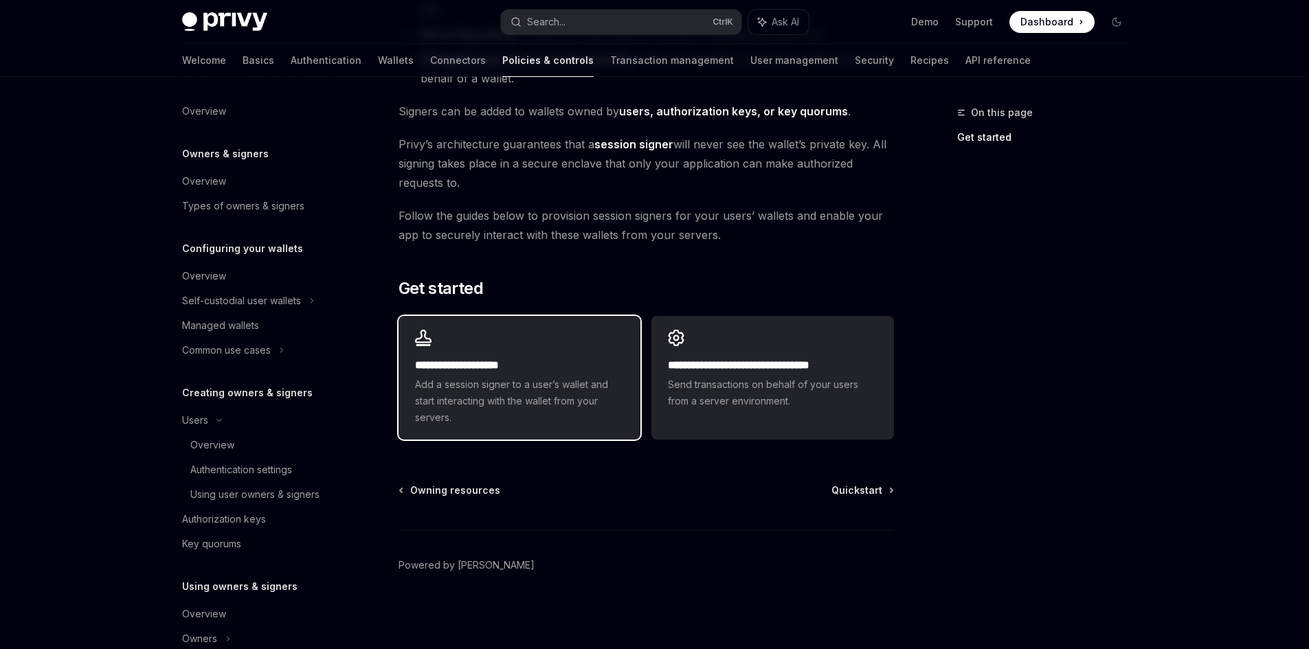
click at [552, 372] on h2 "**********" at bounding box center [519, 365] width 209 height 16
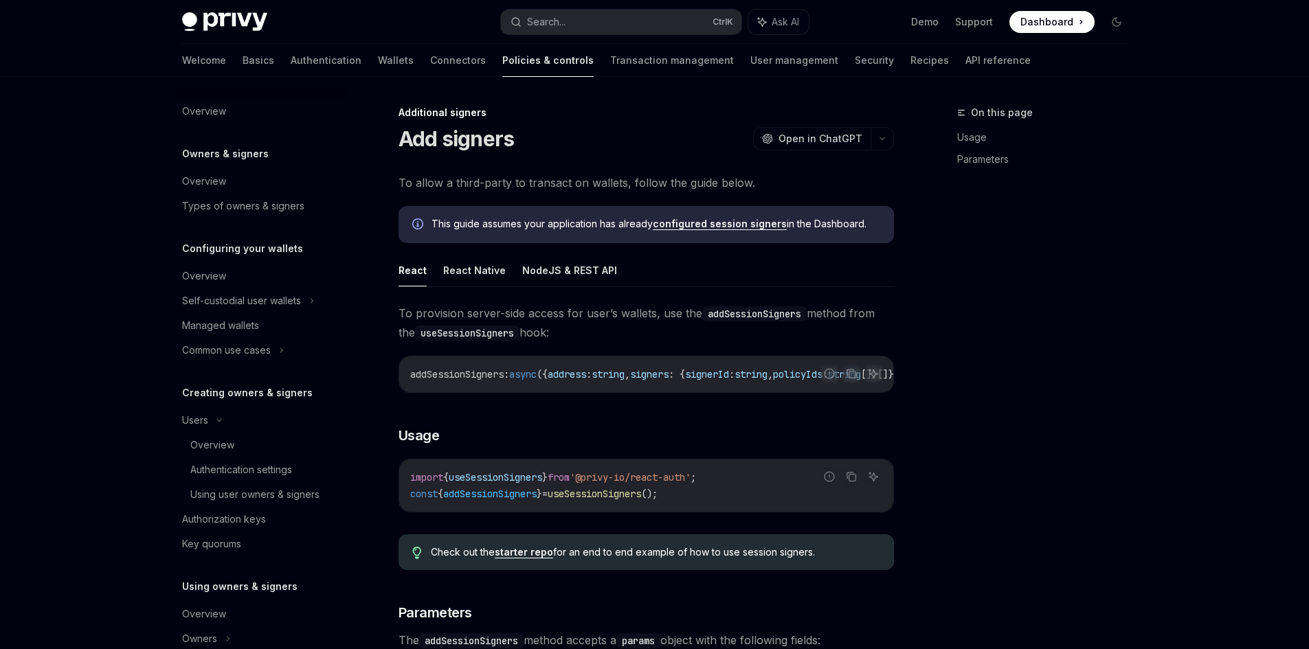
scroll to position [400, 0]
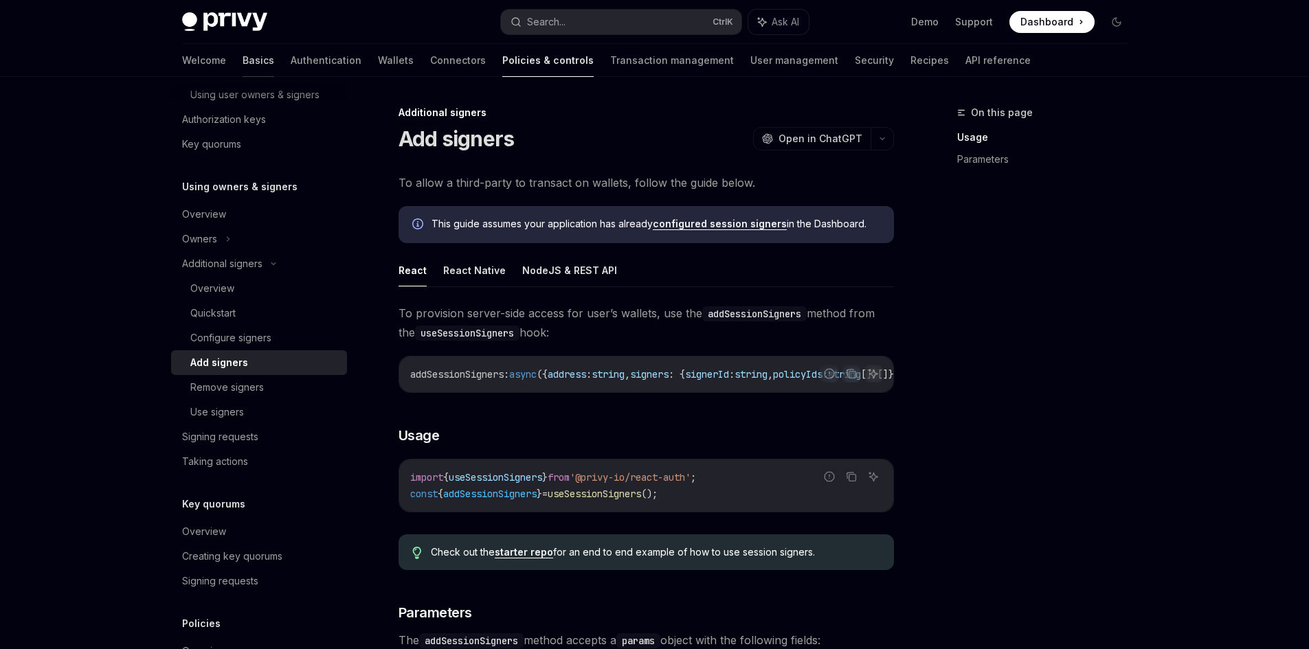
click at [243, 66] on link "Basics" at bounding box center [259, 60] width 32 height 33
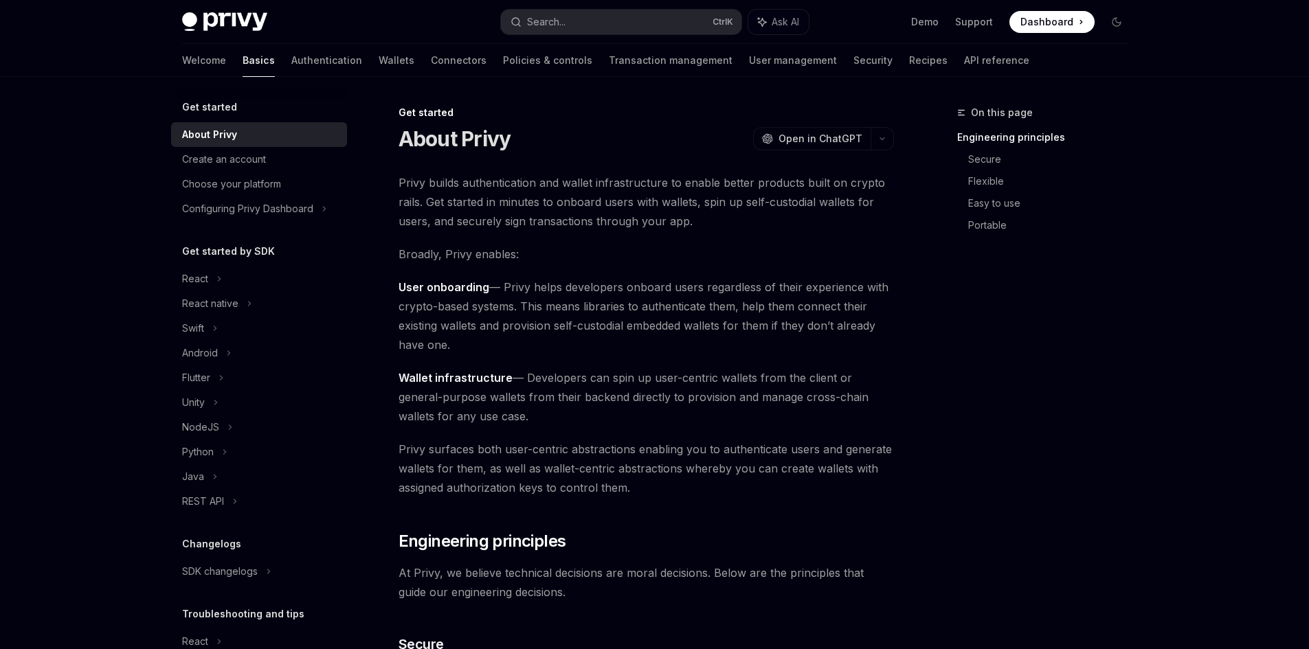
click at [218, 18] on img at bounding box center [224, 21] width 85 height 19
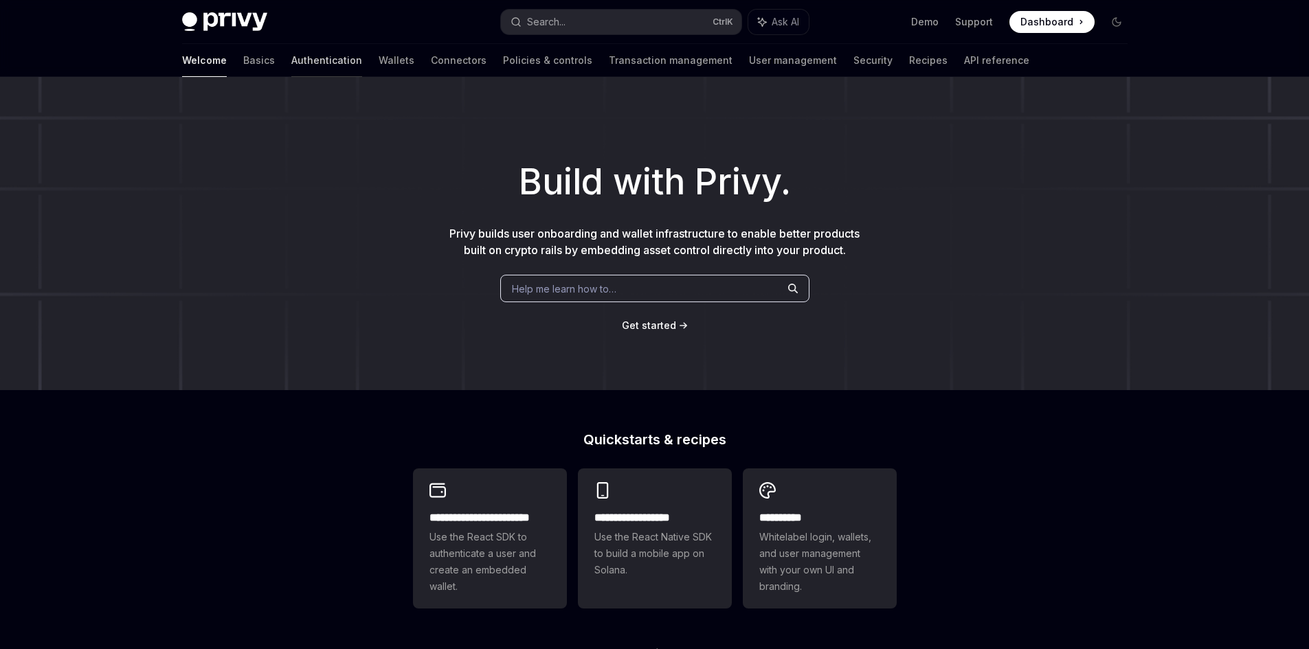
click at [291, 67] on link "Authentication" at bounding box center [326, 60] width 71 height 33
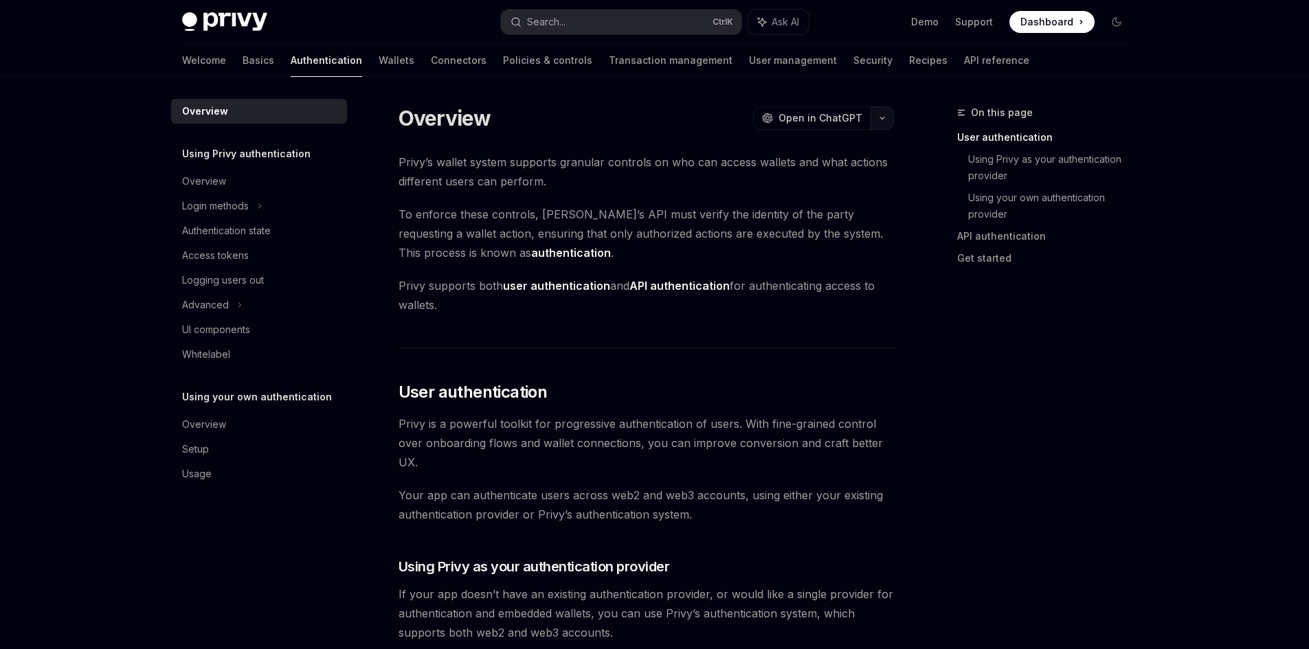
click at [875, 115] on button "button" at bounding box center [882, 118] width 23 height 23
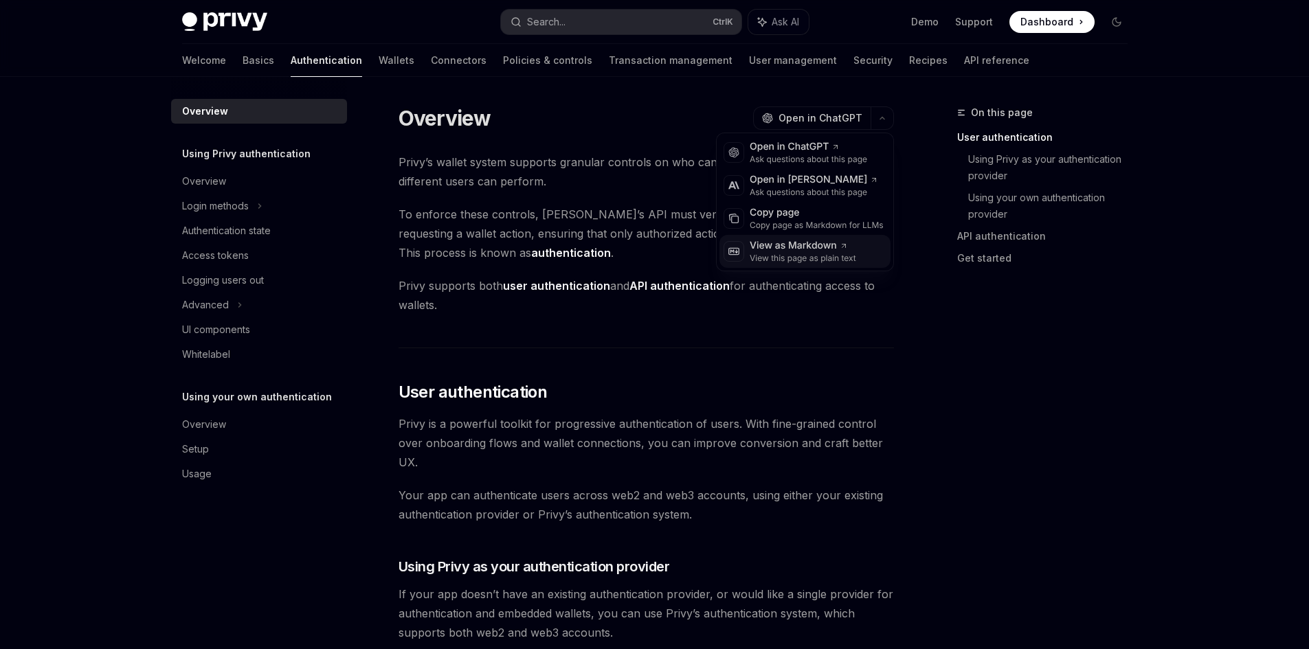
click at [845, 264] on div "View as Markdown View this page as plain text" at bounding box center [804, 251] width 171 height 33
click at [881, 118] on icon "button" at bounding box center [882, 117] width 16 height 5
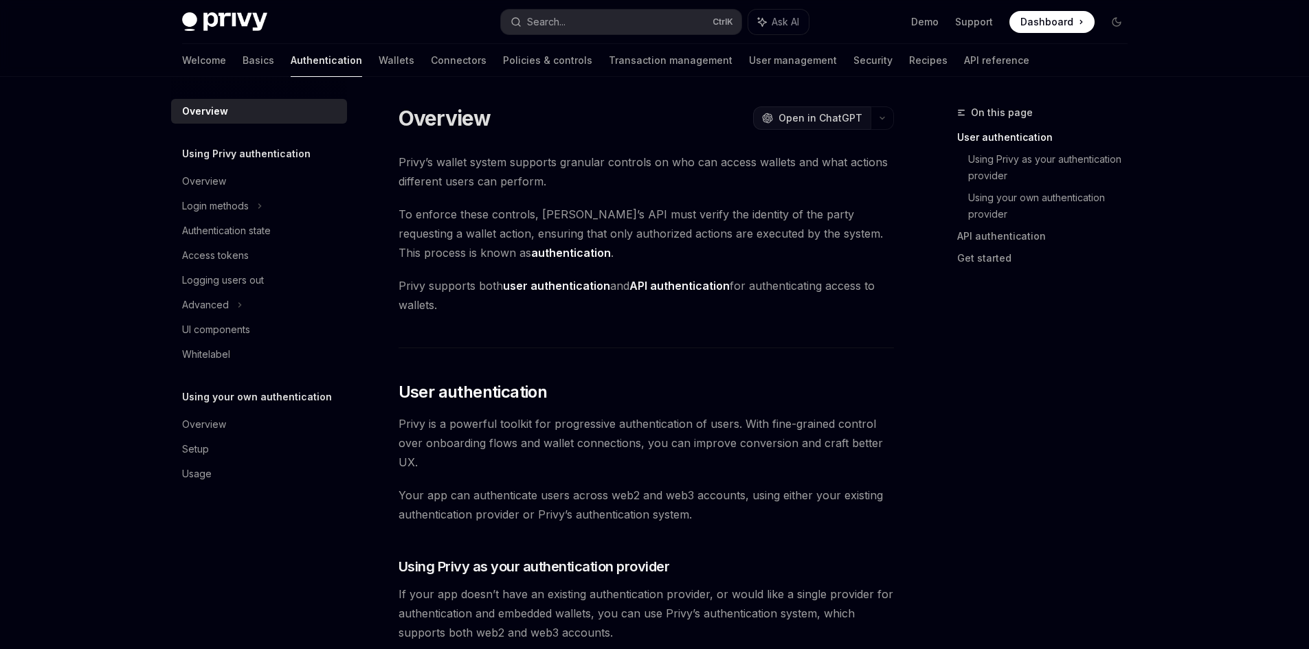
click at [849, 118] on span "Open in ChatGPT" at bounding box center [821, 118] width 84 height 14
click at [1003, 254] on link "Get started" at bounding box center [1047, 258] width 181 height 22
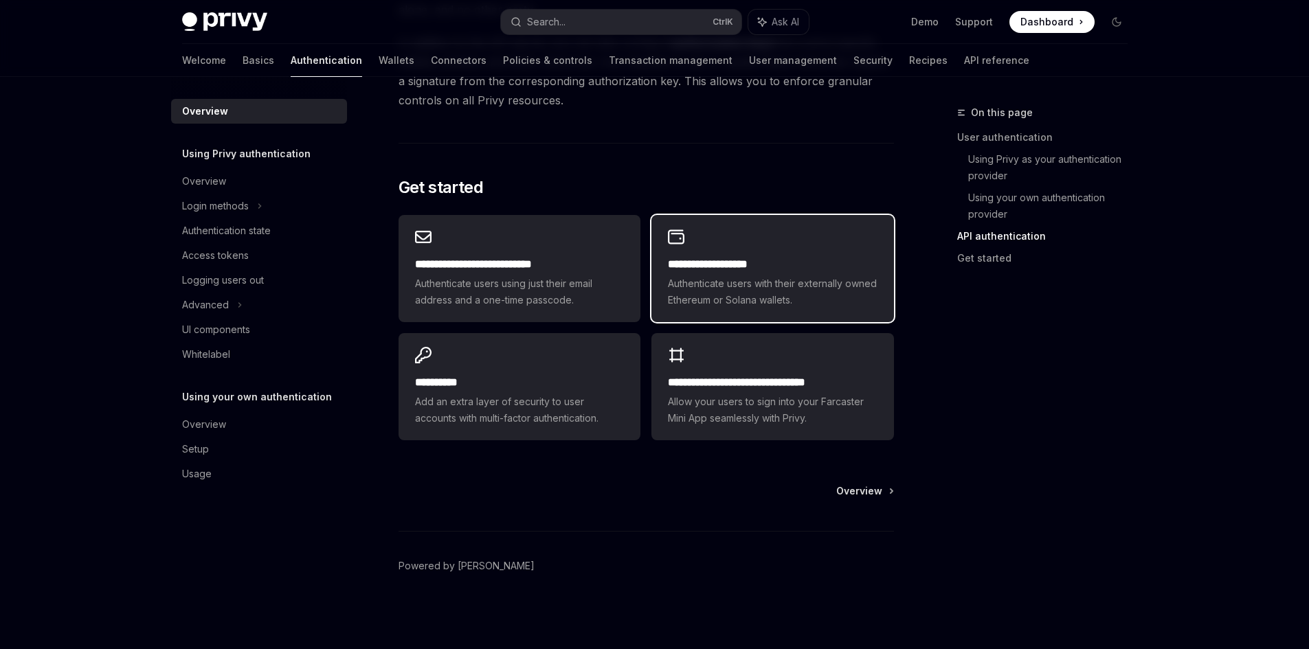
scroll to position [1075, 0]
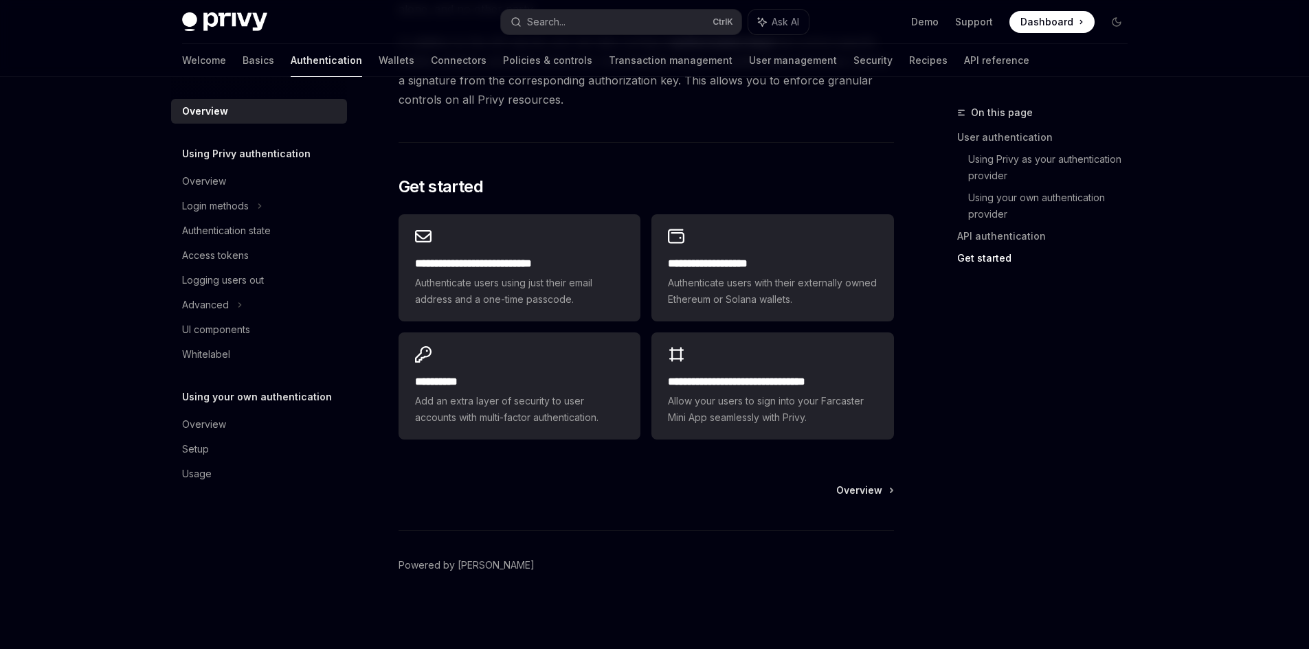
click at [313, 520] on div "Overview Using Privy authentication Overview Login methods Authentication state…" at bounding box center [270, 363] width 198 height 572
click at [247, 201] on div "Login methods" at bounding box center [215, 206] width 67 height 16
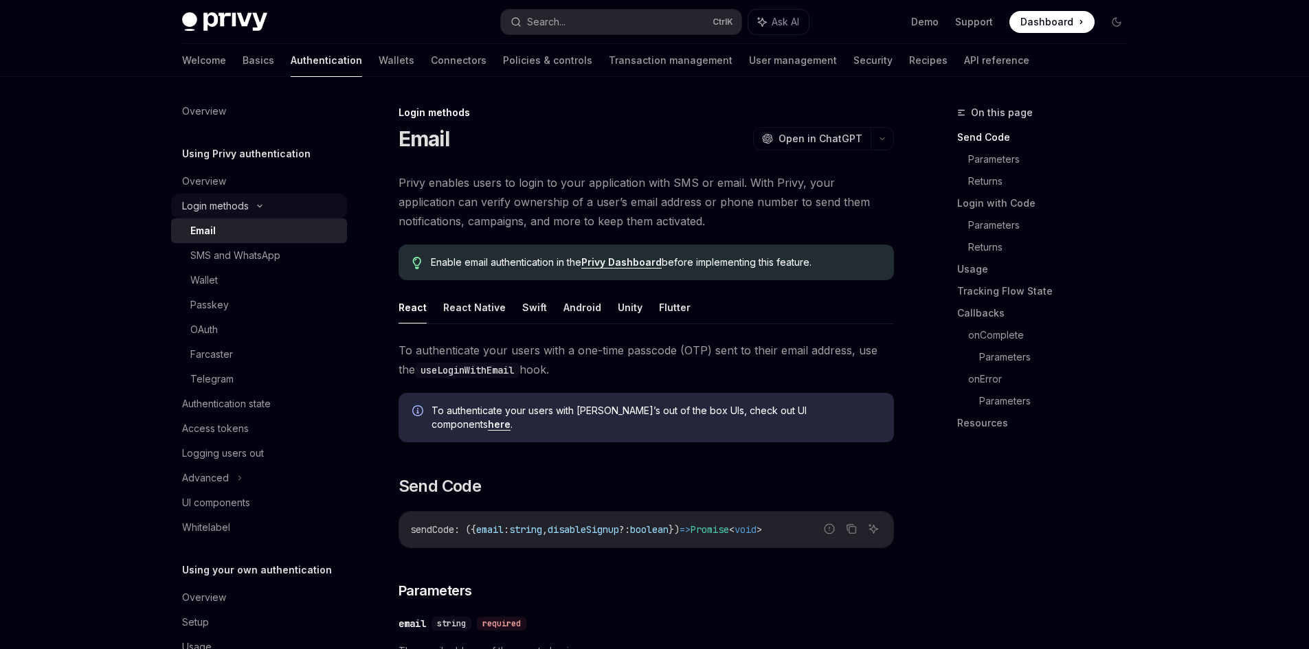
click at [227, 210] on div "Login methods" at bounding box center [215, 206] width 67 height 16
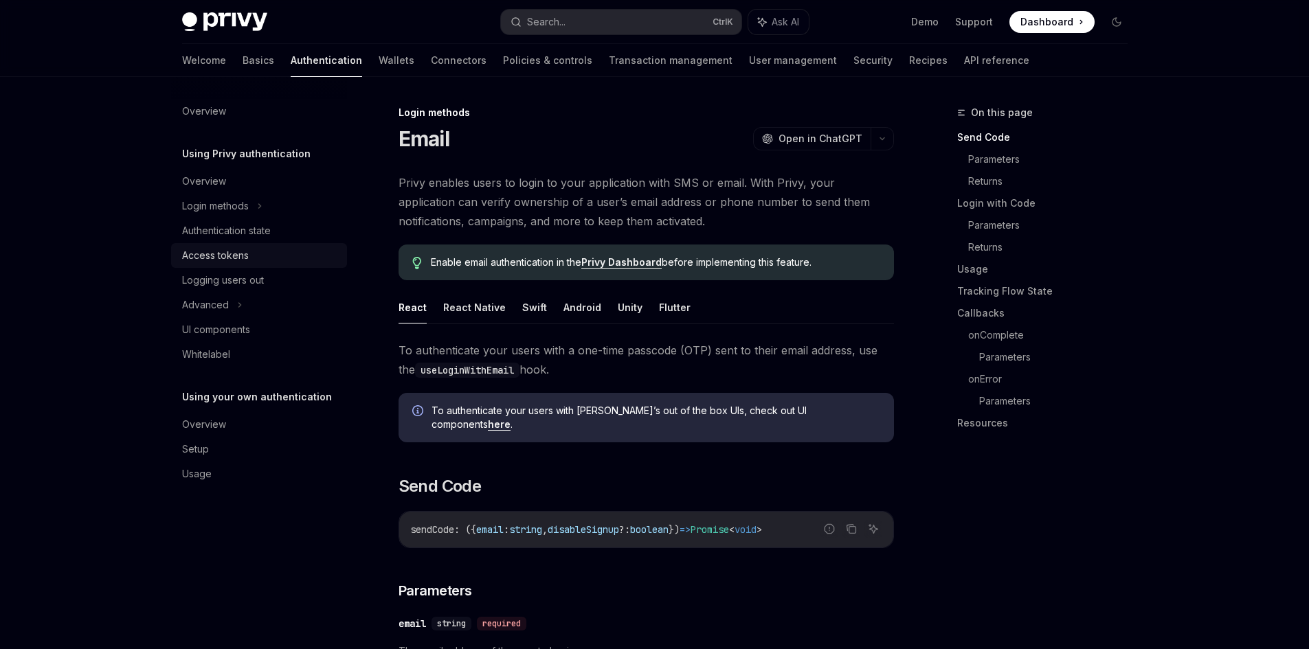
click at [256, 254] on div "Access tokens" at bounding box center [260, 255] width 157 height 16
type textarea "*"
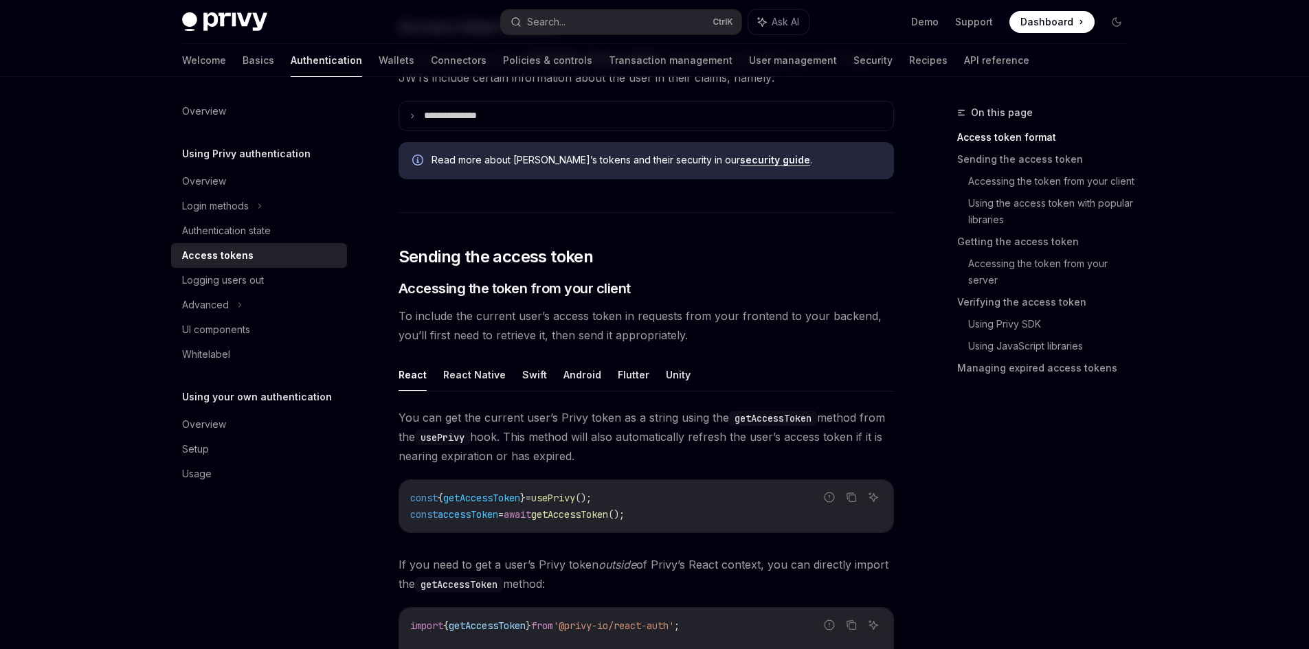
scroll to position [412, 0]
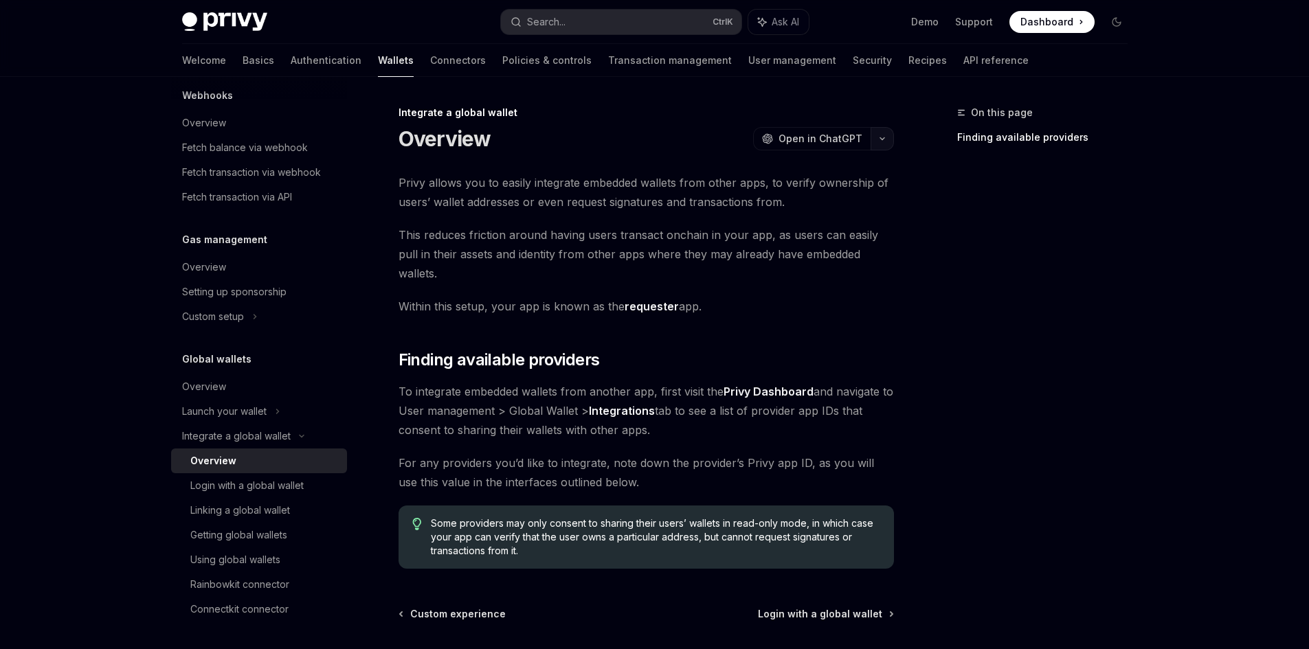
click at [875, 141] on icon "button" at bounding box center [882, 138] width 16 height 5
click at [800, 227] on div "Copy page" at bounding box center [817, 234] width 134 height 14
click at [214, 482] on div "Login with a global wallet" at bounding box center [246, 486] width 113 height 16
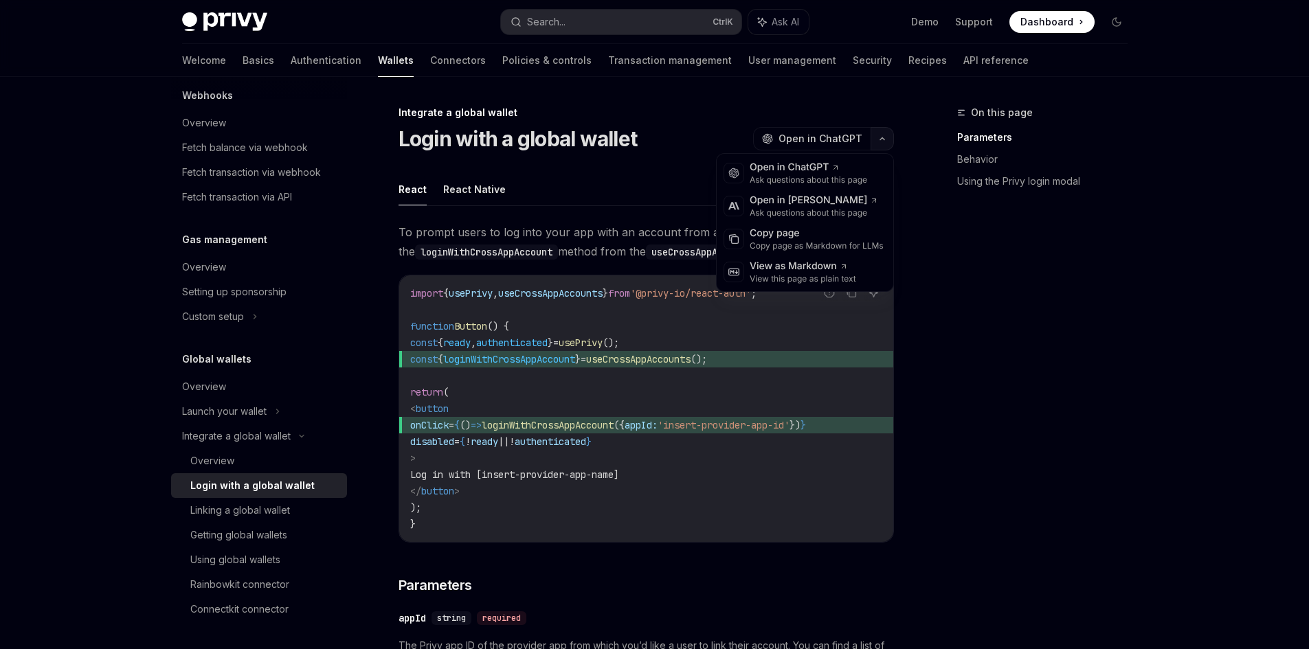
click at [891, 140] on button "button" at bounding box center [882, 138] width 23 height 23
click at [800, 243] on div "Copy page as Markdown for LLMs" at bounding box center [817, 246] width 134 height 11
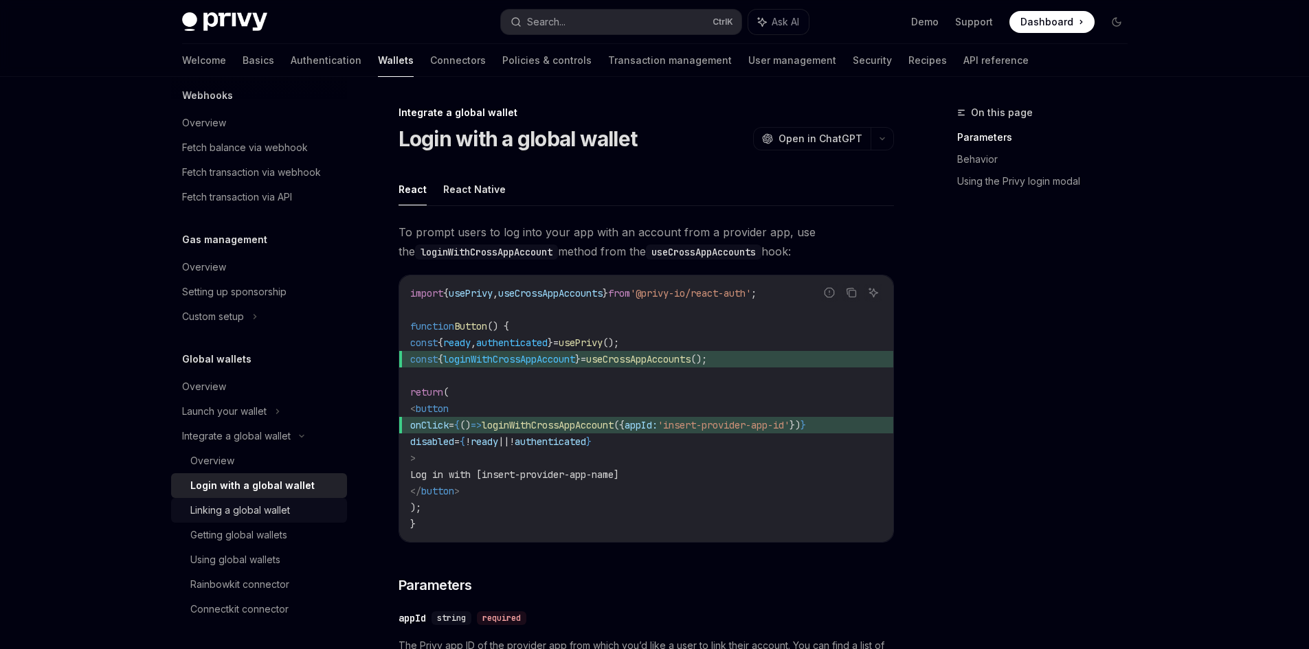
click at [239, 506] on div "Linking a global wallet" at bounding box center [240, 510] width 100 height 16
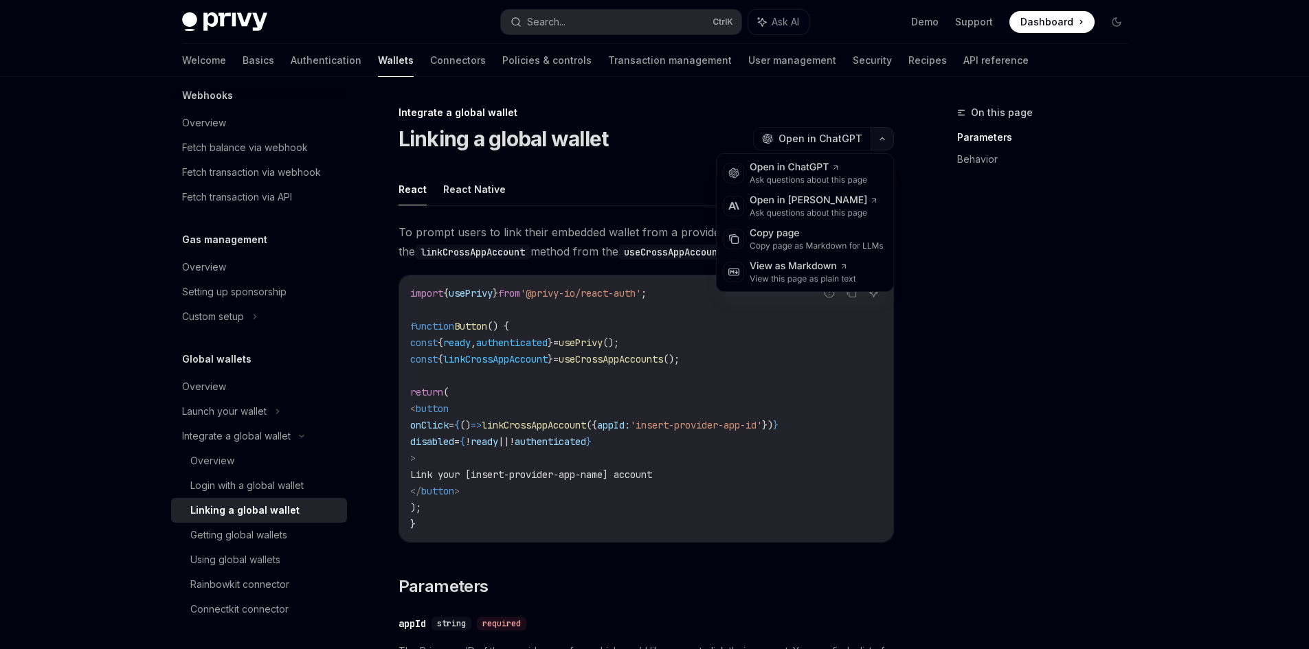
click at [884, 143] on button "button" at bounding box center [882, 138] width 23 height 23
click at [788, 236] on div "Copy page" at bounding box center [817, 234] width 134 height 14
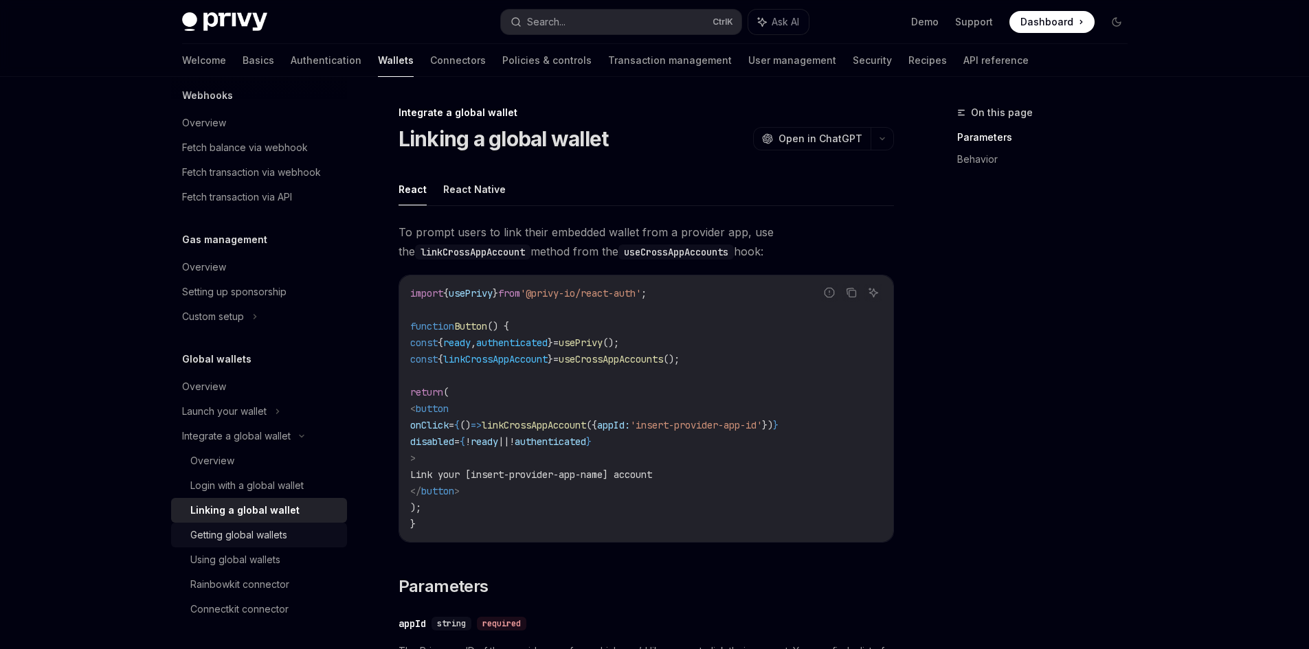
click at [199, 540] on div "Getting global wallets" at bounding box center [238, 535] width 97 height 16
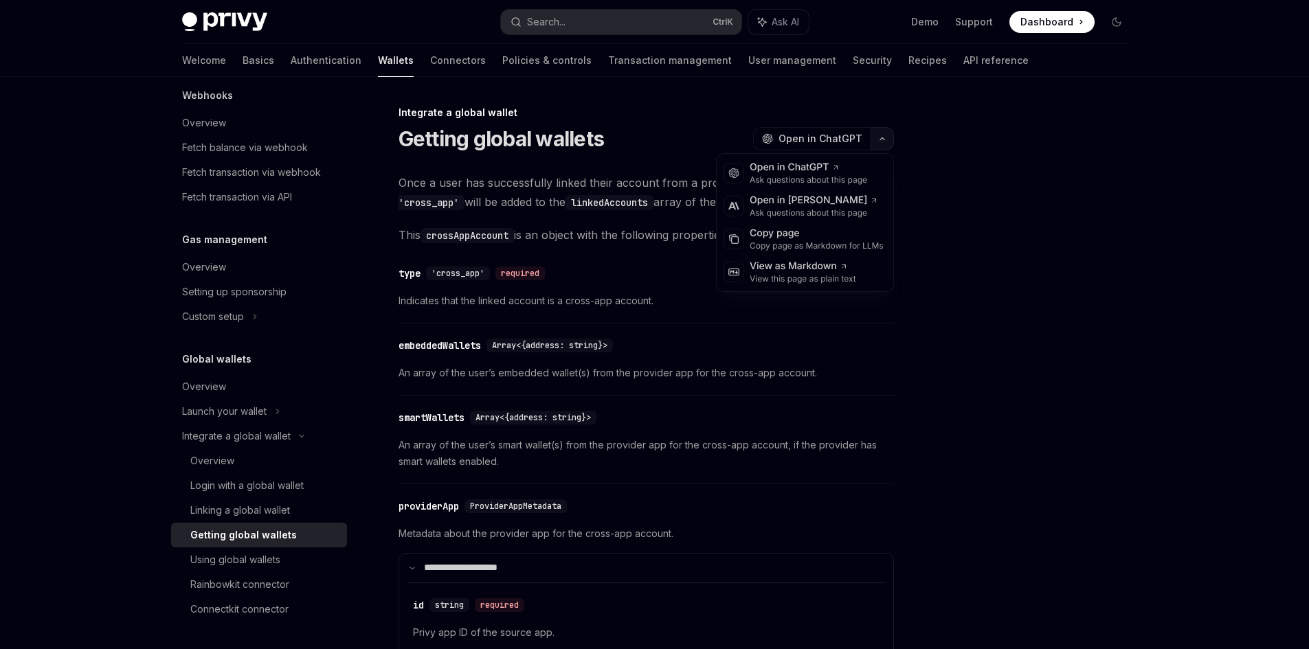
click at [880, 141] on icon "button" at bounding box center [882, 138] width 16 height 5
click at [798, 236] on div "Copy page" at bounding box center [817, 234] width 134 height 14
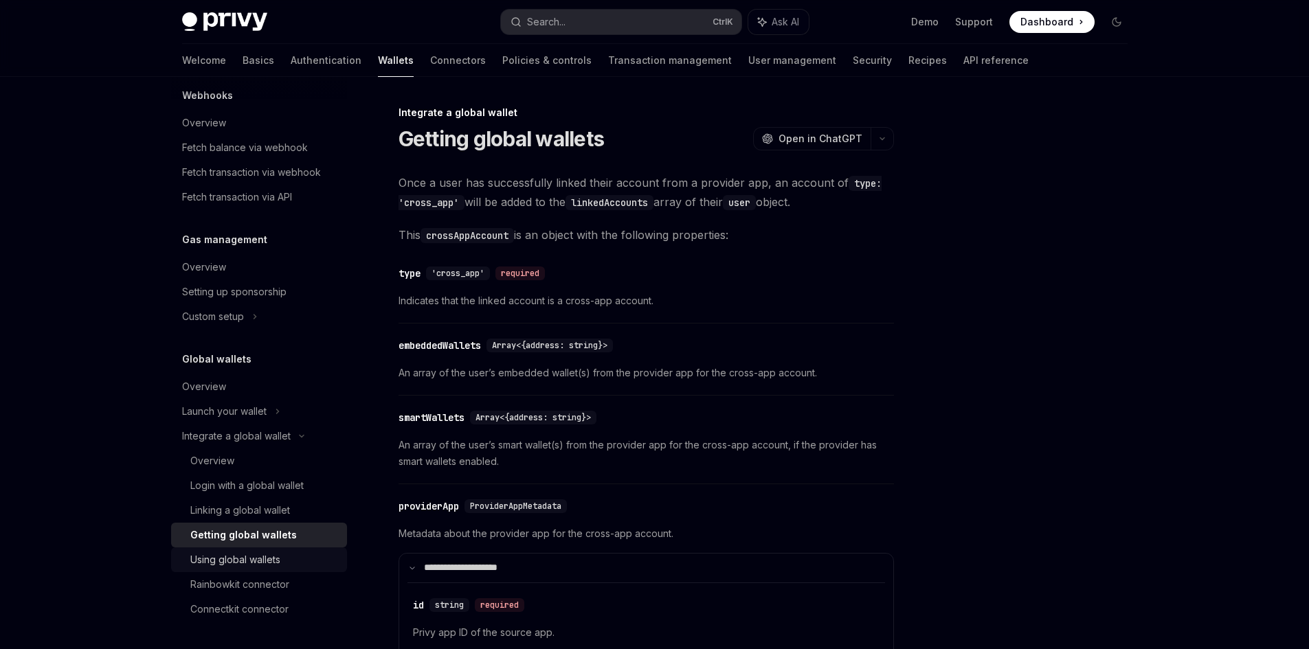
click at [222, 566] on div "Using global wallets" at bounding box center [235, 560] width 90 height 16
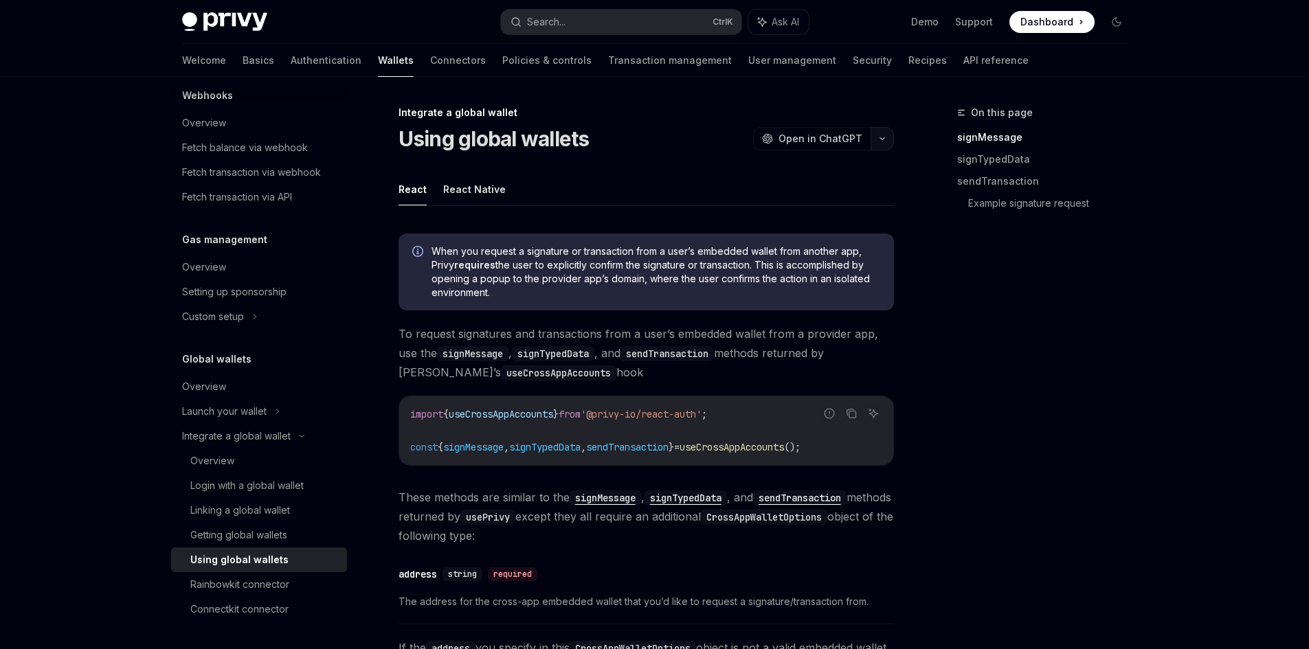
click at [886, 134] on button "button" at bounding box center [882, 138] width 23 height 23
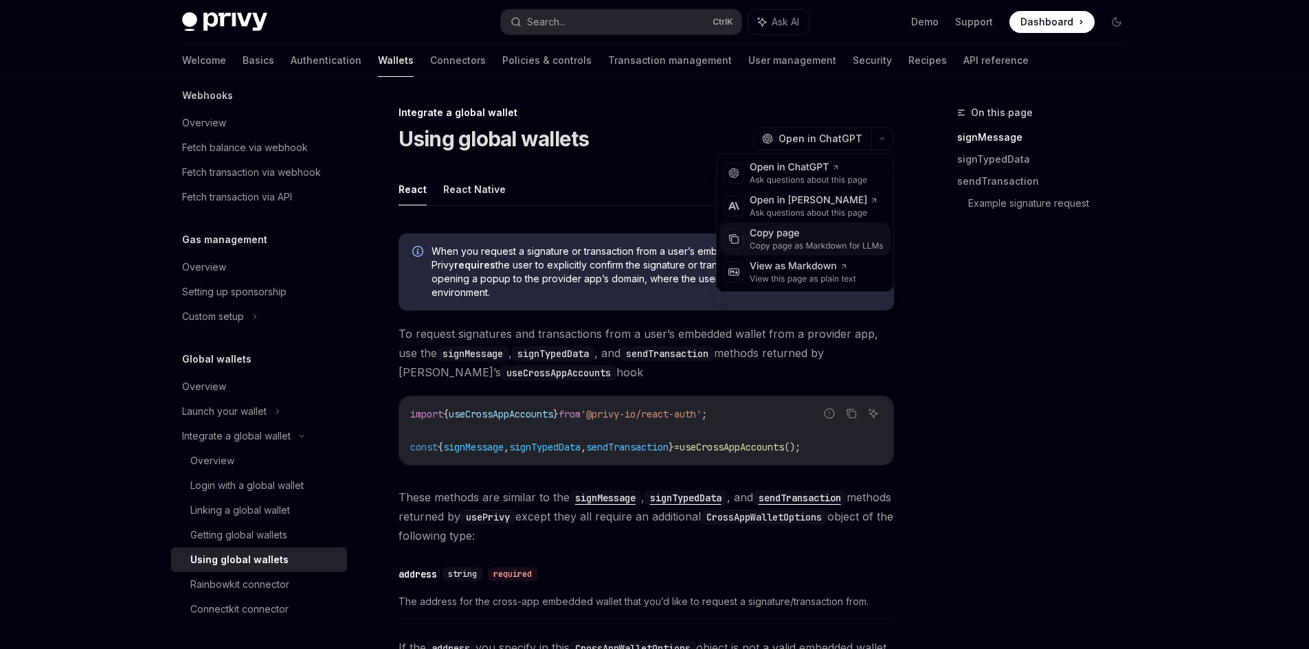
click at [779, 234] on div "Copy page" at bounding box center [817, 234] width 134 height 14
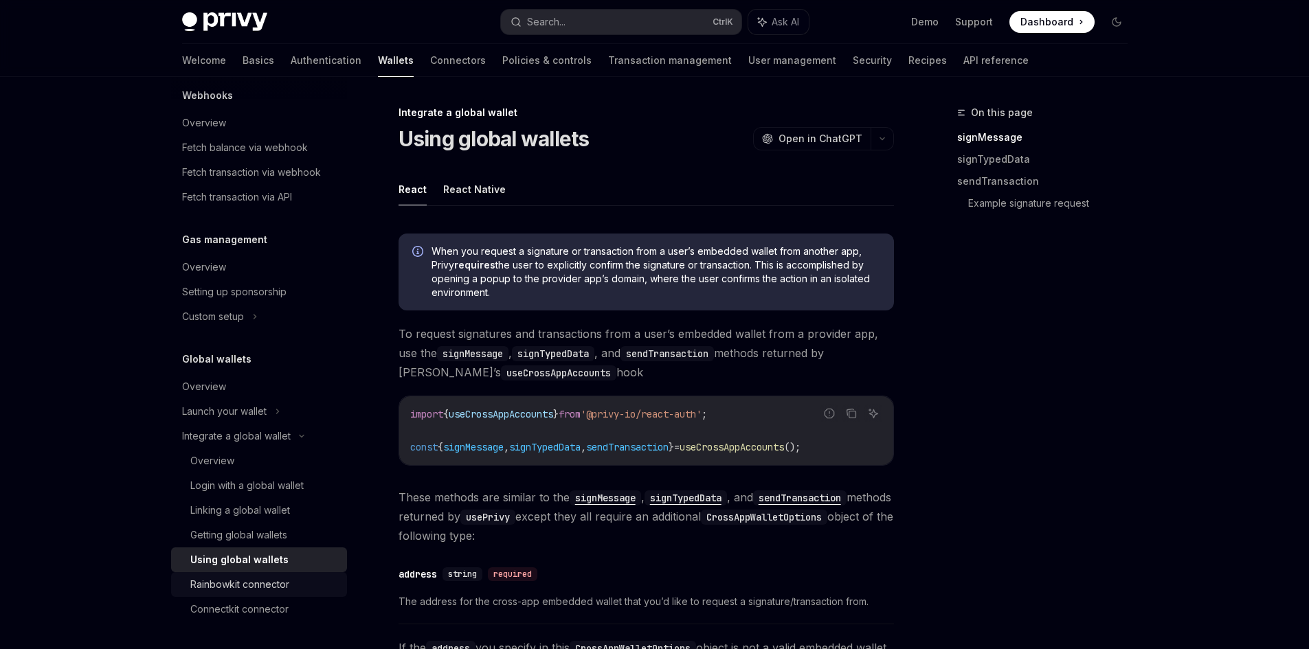
click at [267, 580] on div "Rainbowkit connector" at bounding box center [239, 585] width 99 height 16
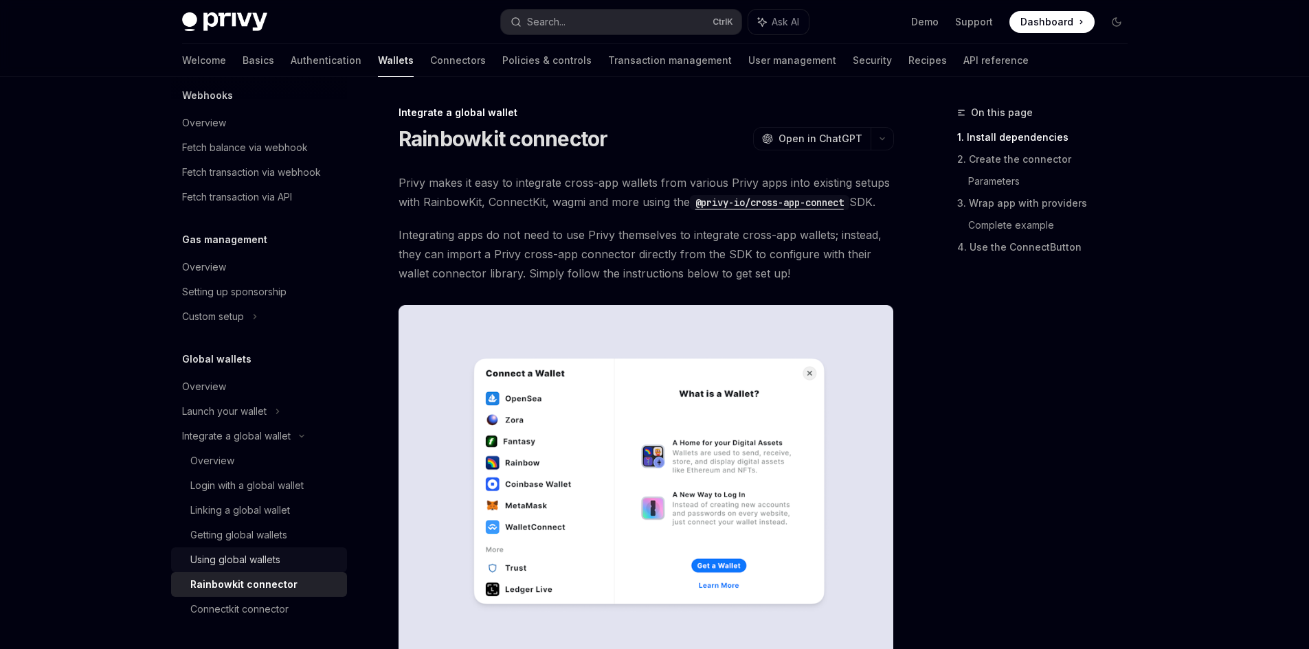
click at [254, 556] on div "Using global wallets" at bounding box center [235, 560] width 90 height 16
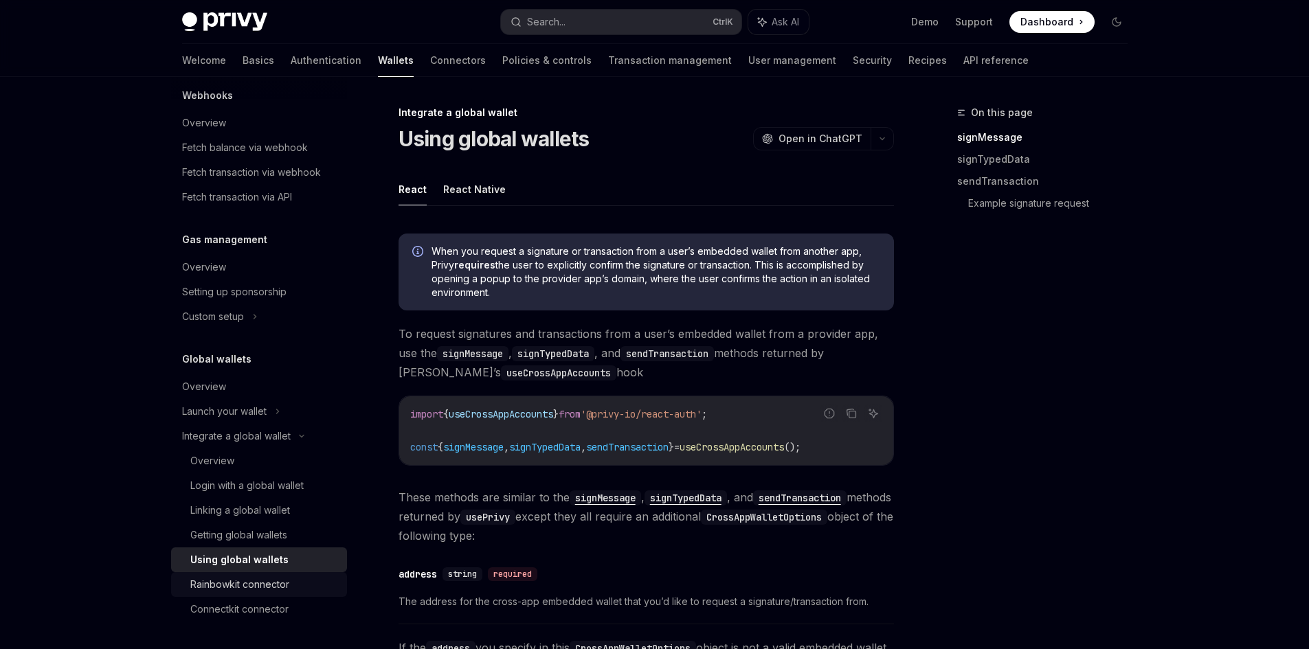
click at [244, 579] on div "Rainbowkit connector" at bounding box center [239, 585] width 99 height 16
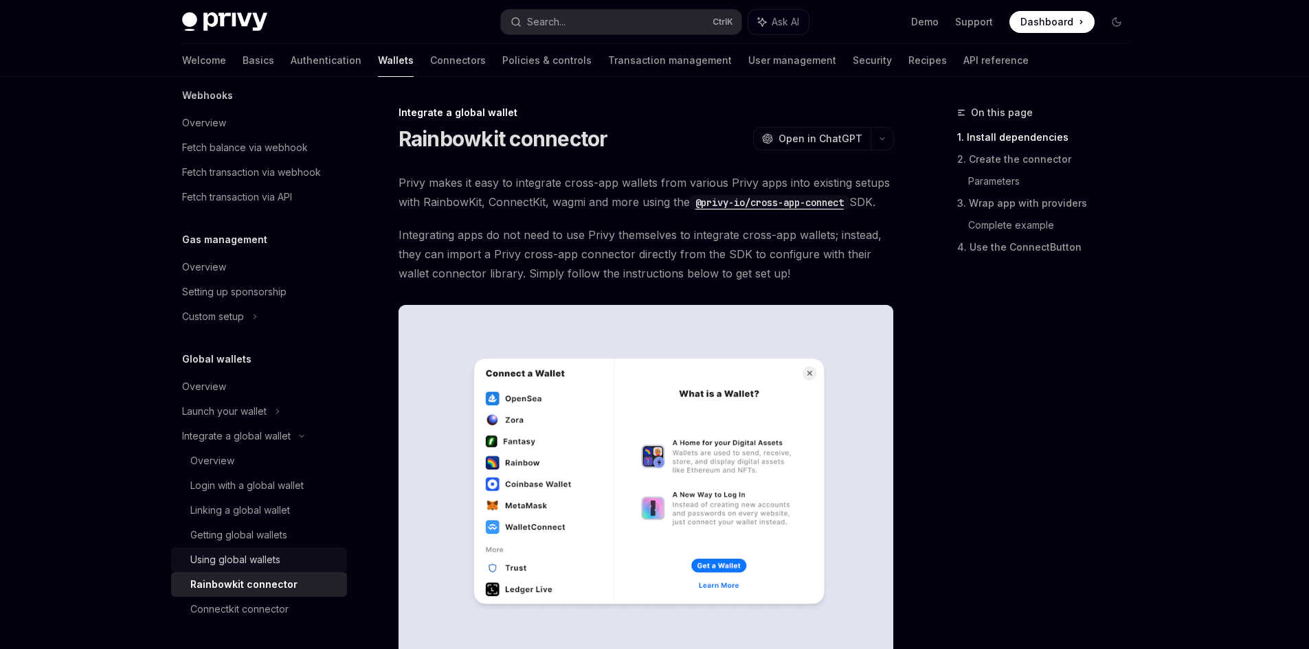
click at [251, 557] on div "Using global wallets" at bounding box center [235, 560] width 90 height 16
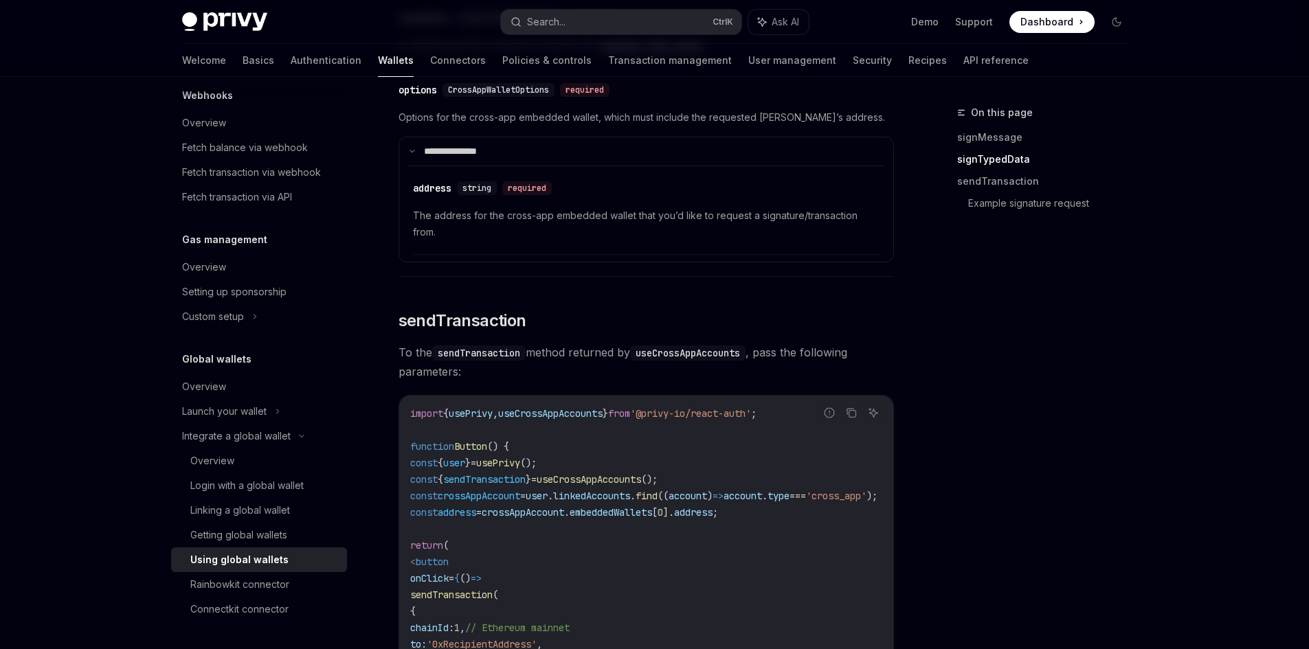
scroll to position [1168, 0]
click at [271, 405] on div "Launch your wallet" at bounding box center [259, 411] width 176 height 25
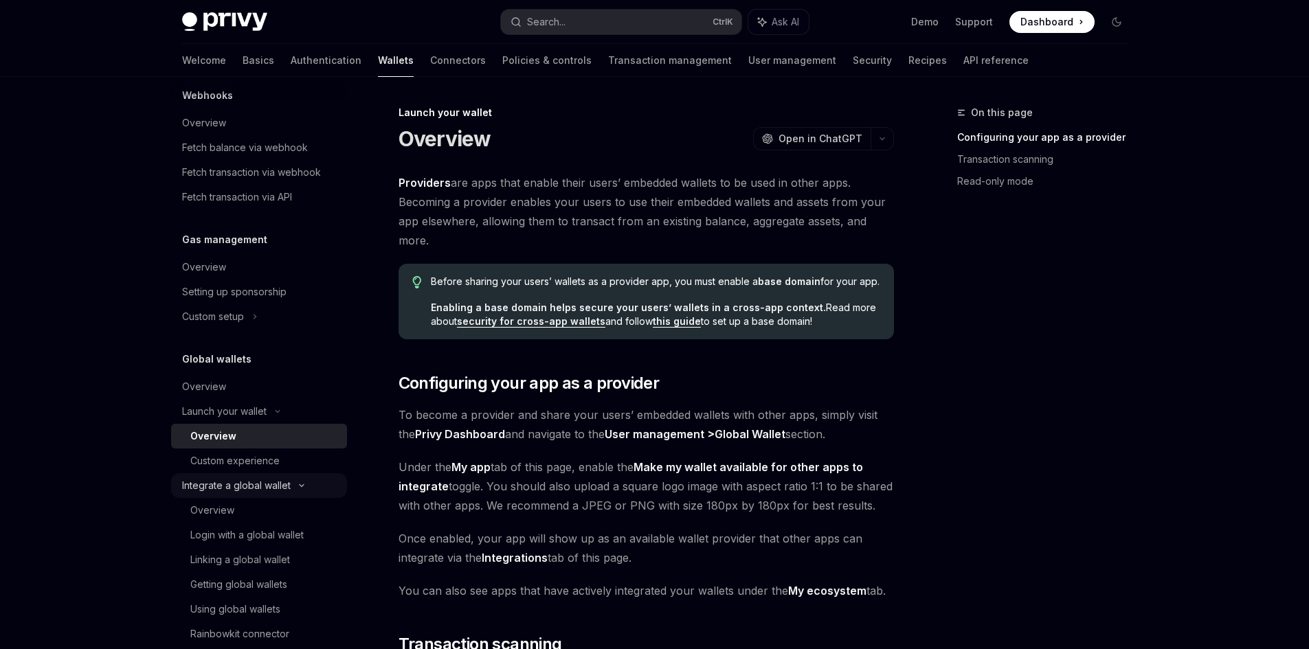
click at [280, 481] on div "Integrate a global wallet" at bounding box center [236, 486] width 109 height 16
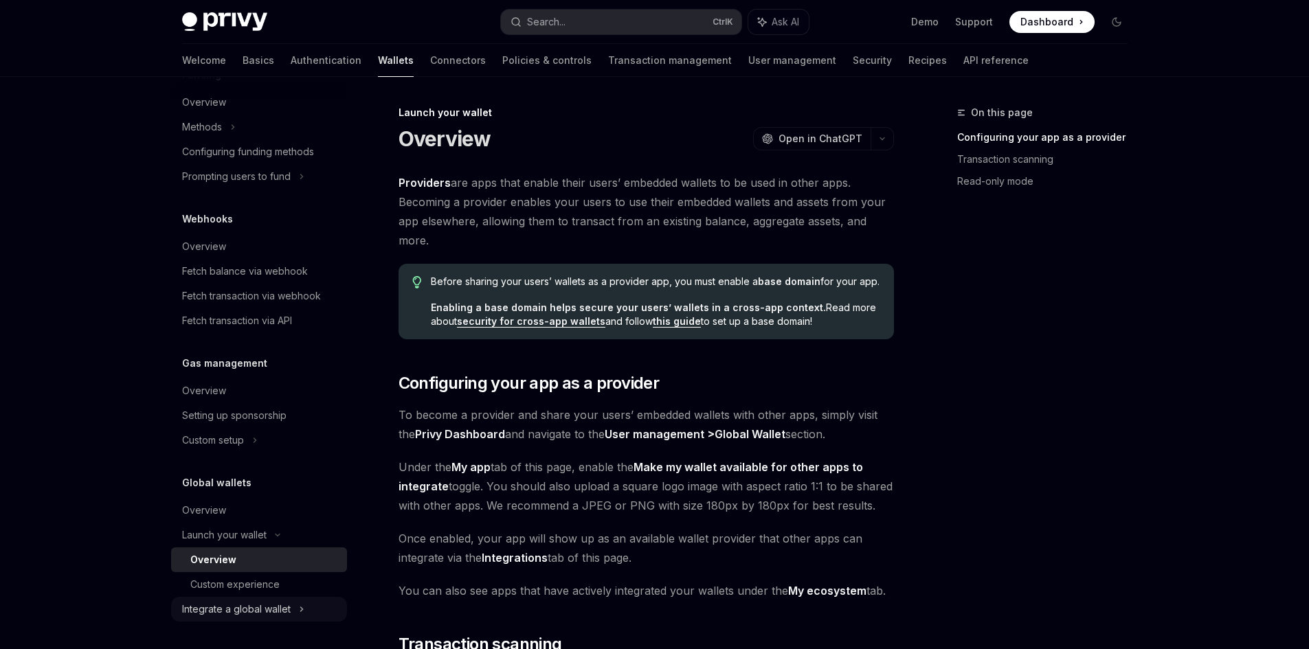
click at [247, 612] on div "Integrate a global wallet" at bounding box center [236, 609] width 109 height 16
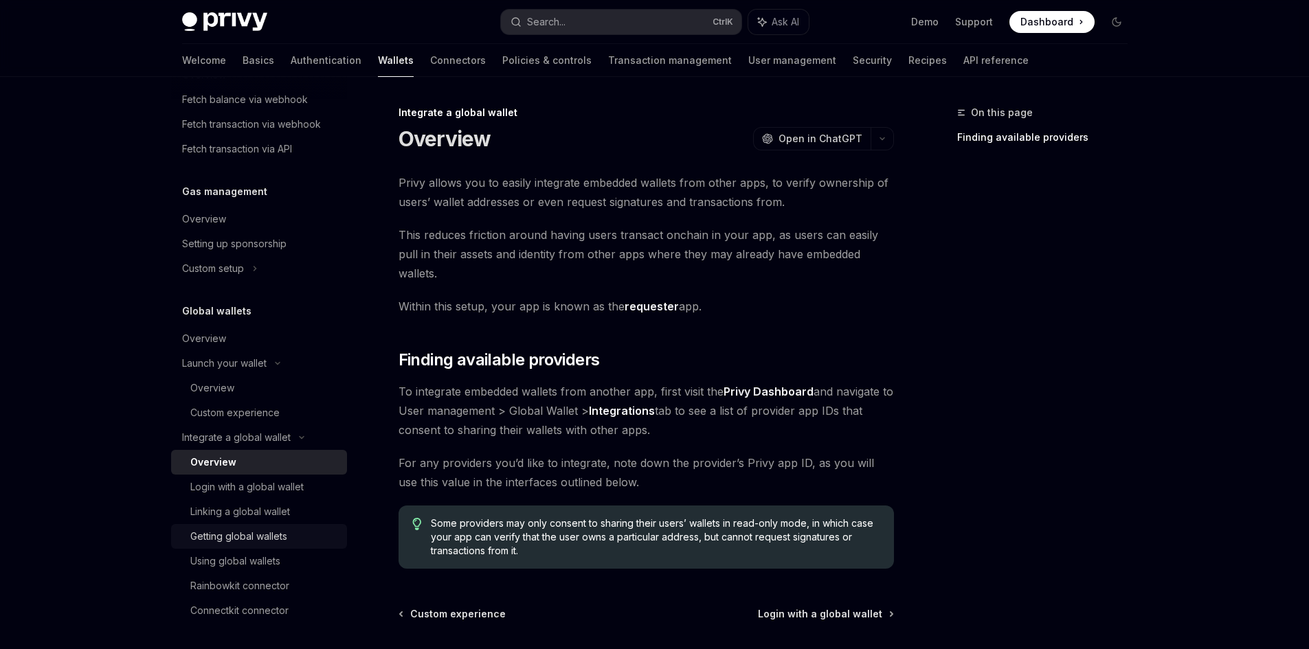
scroll to position [754, 0]
click at [253, 588] on div "Rainbowkit connector" at bounding box center [239, 585] width 99 height 16
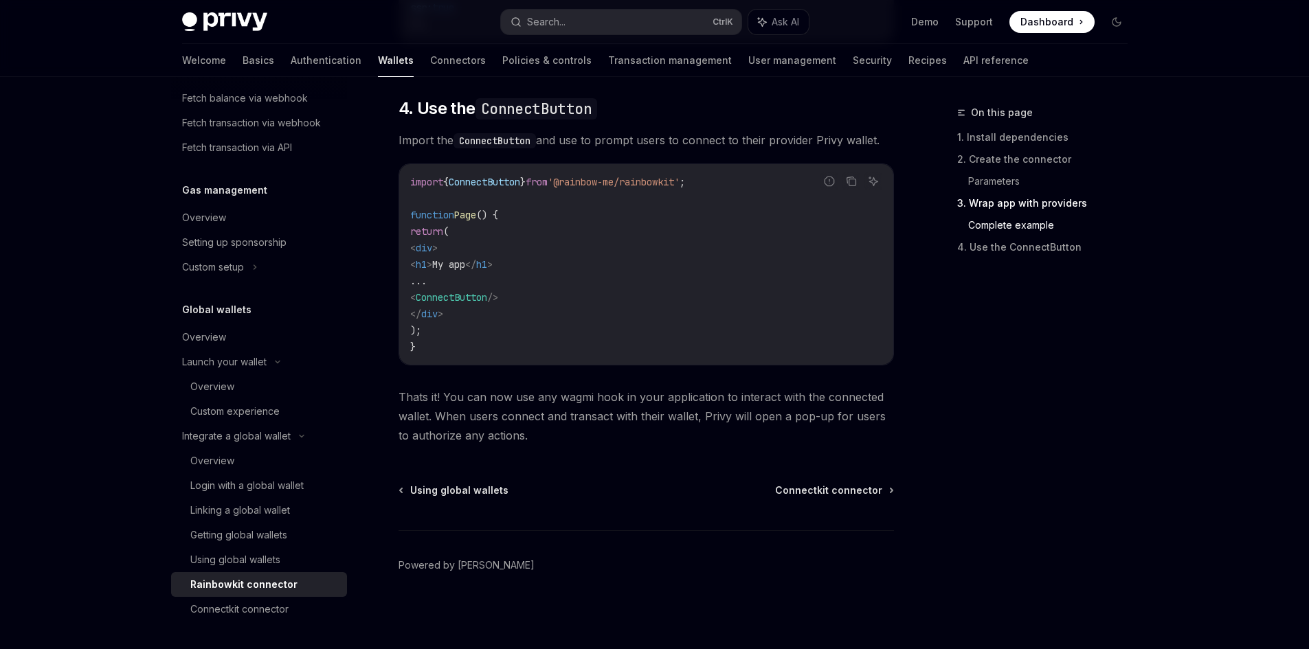
scroll to position [3316, 0]
click at [263, 603] on div "Connectkit connector" at bounding box center [239, 609] width 98 height 16
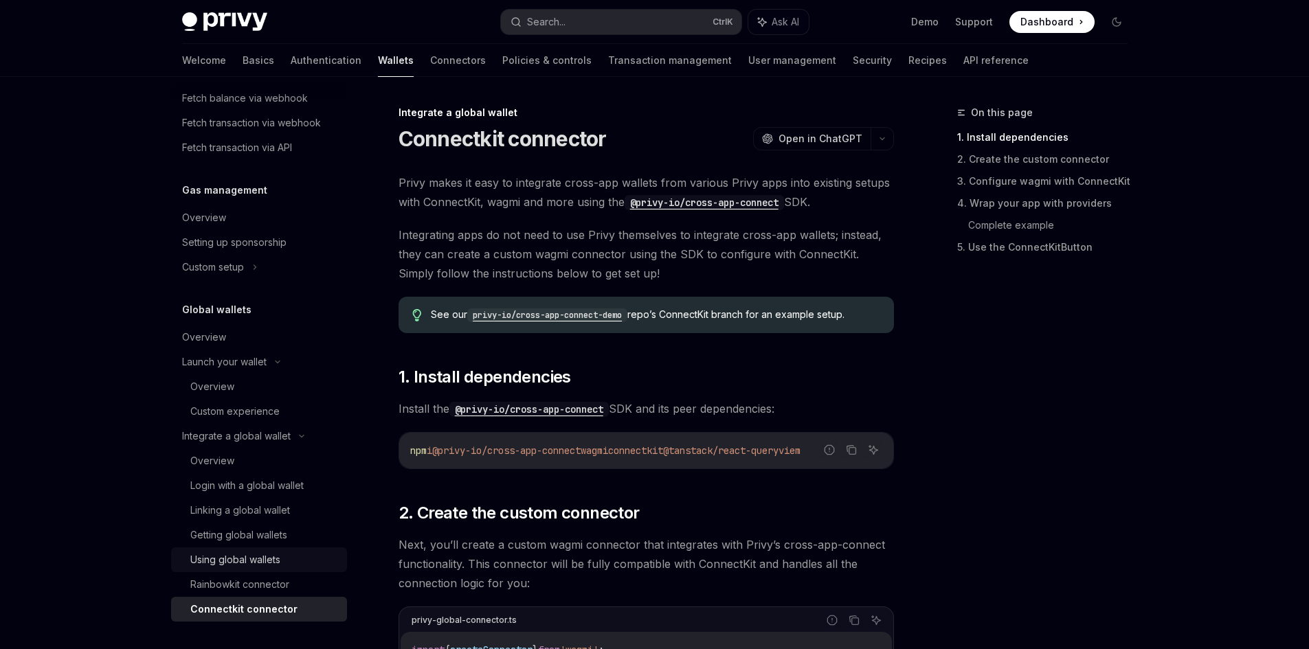
click at [252, 555] on div "Using global wallets" at bounding box center [235, 560] width 90 height 16
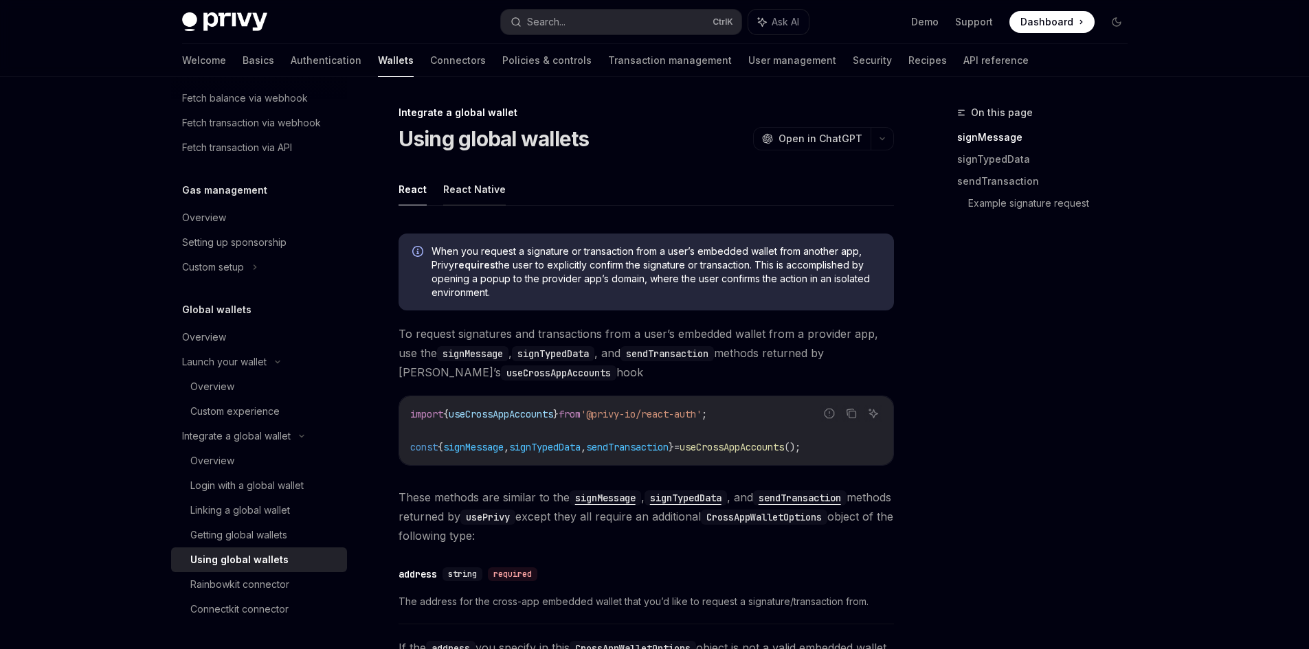
click at [459, 197] on button "React Native" at bounding box center [474, 189] width 63 height 32
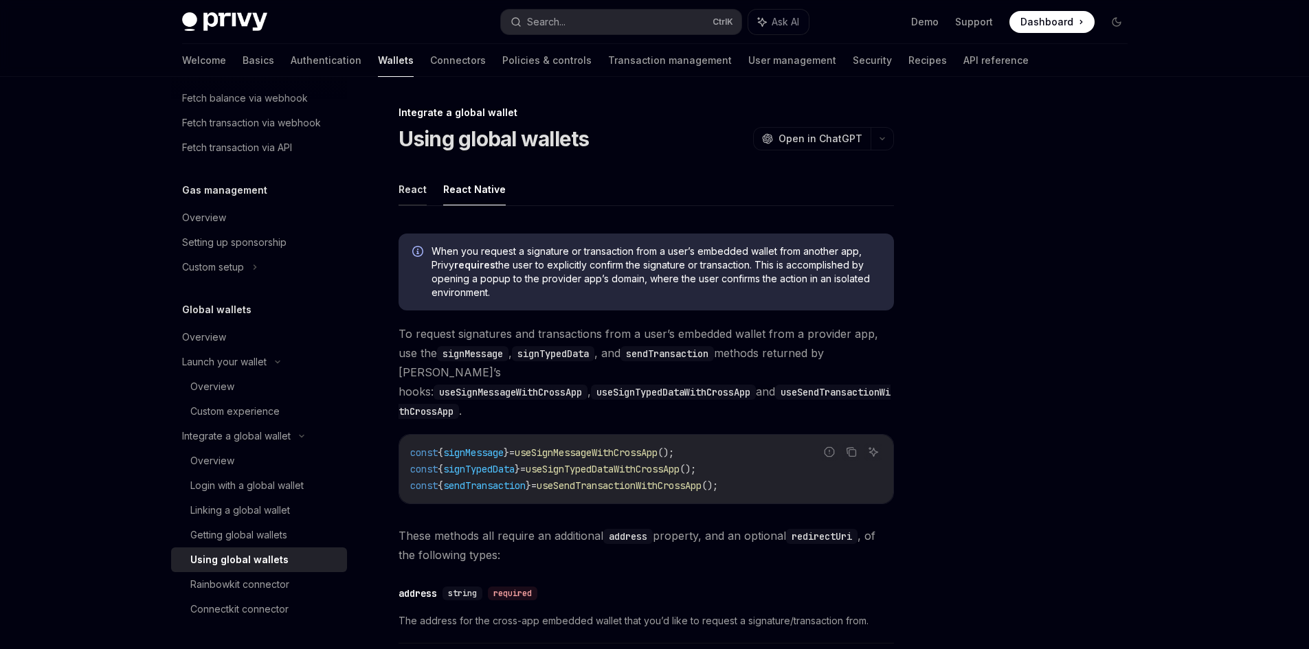
click at [423, 196] on button "React" at bounding box center [413, 189] width 28 height 32
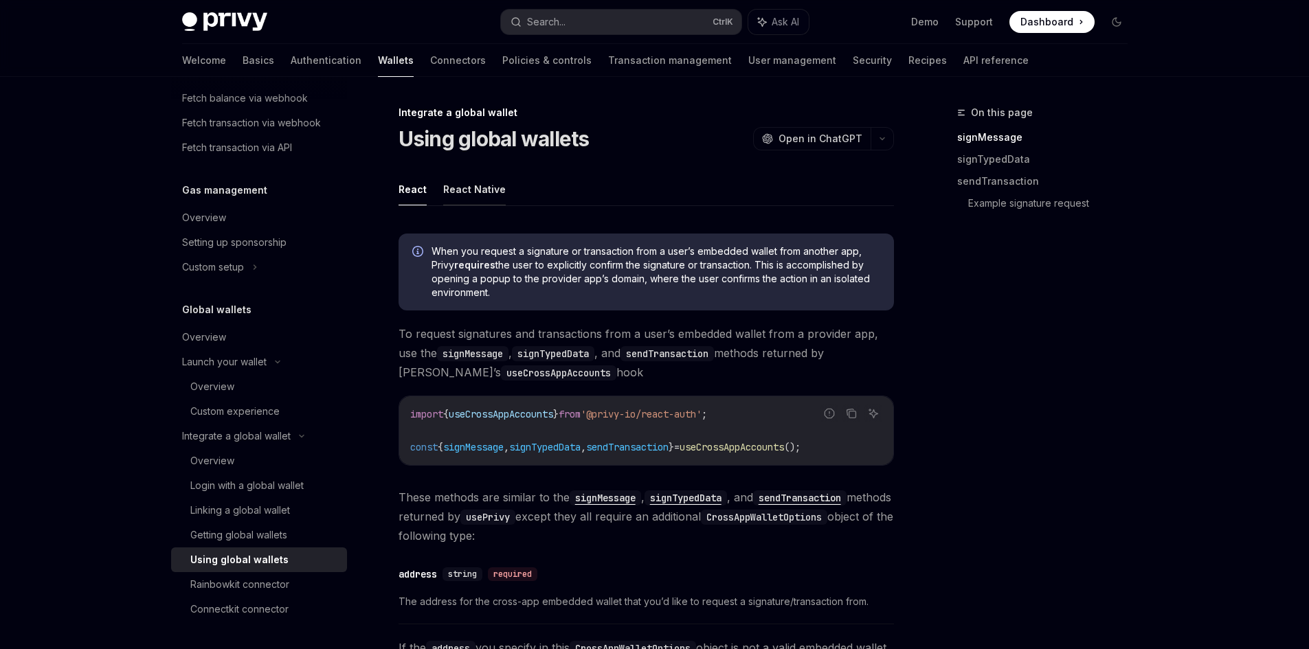
click at [454, 191] on button "React Native" at bounding box center [474, 189] width 63 height 32
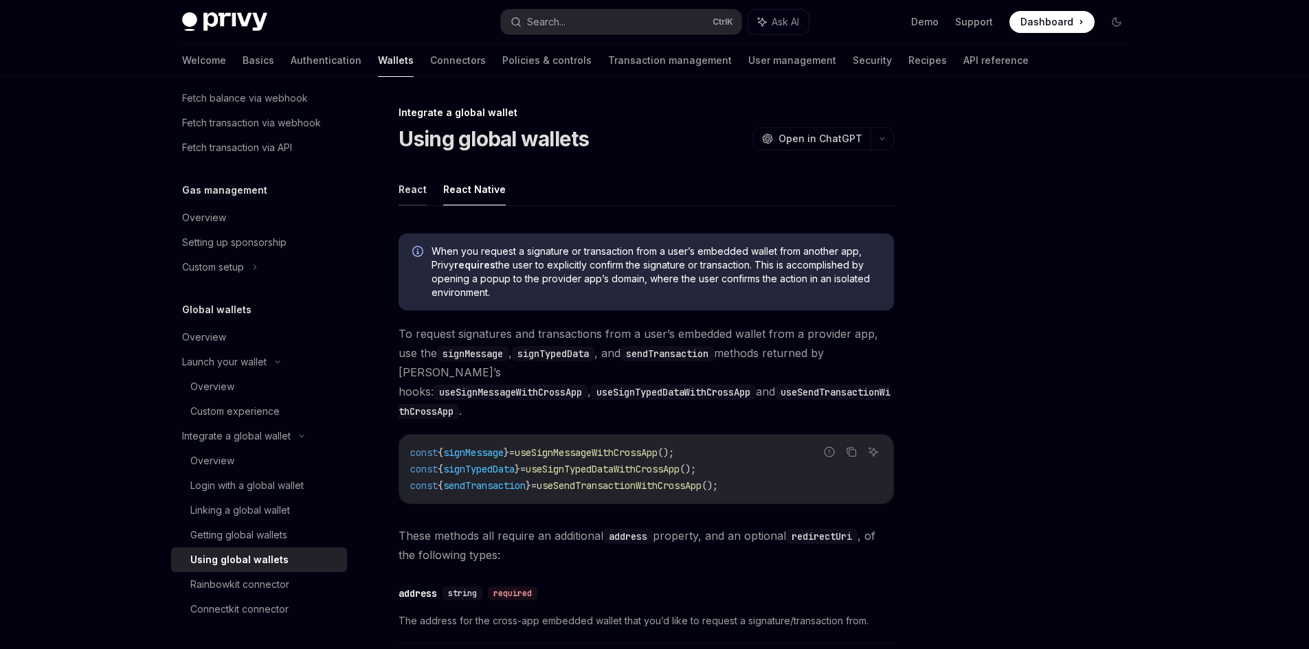
click at [414, 194] on button "React" at bounding box center [413, 189] width 28 height 32
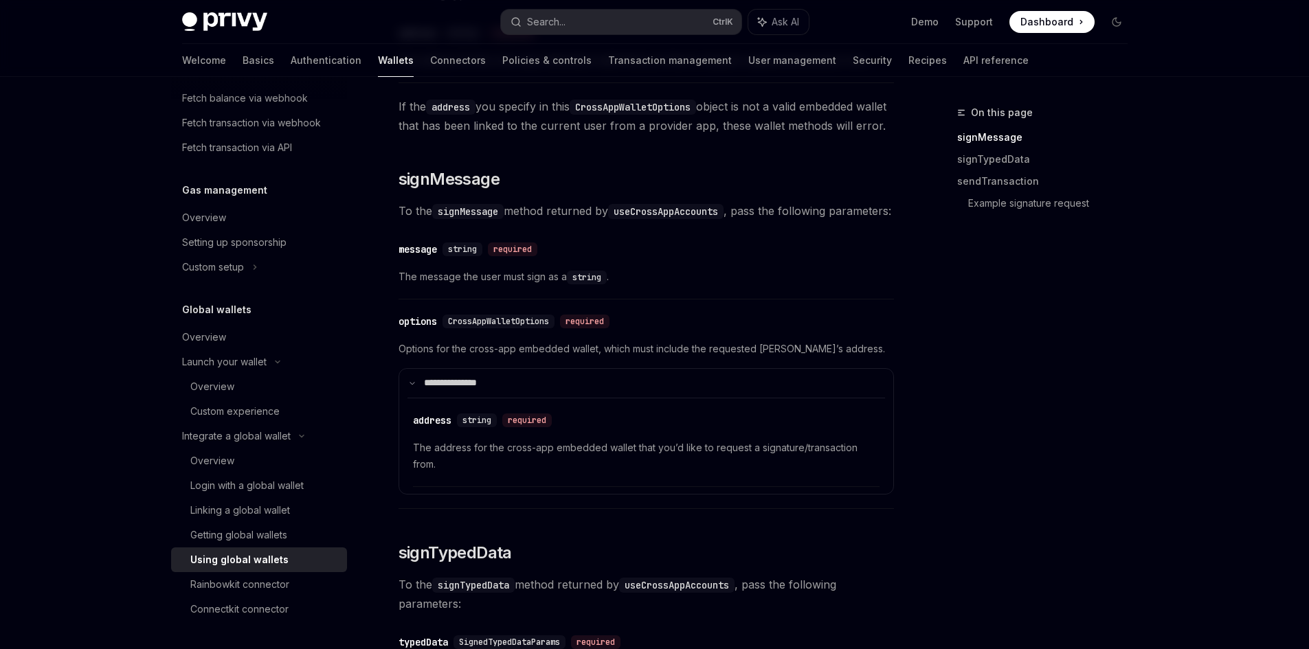
scroll to position [550, 0]
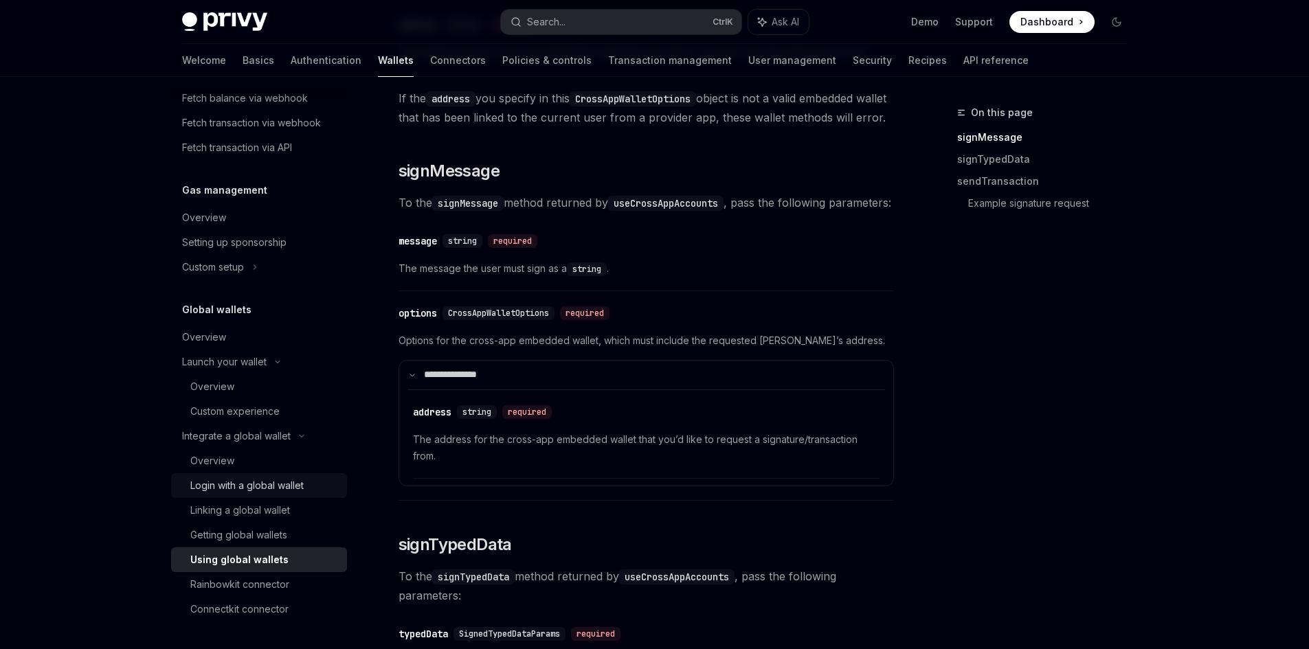
click at [289, 474] on link "Login with a global wallet" at bounding box center [259, 485] width 176 height 25
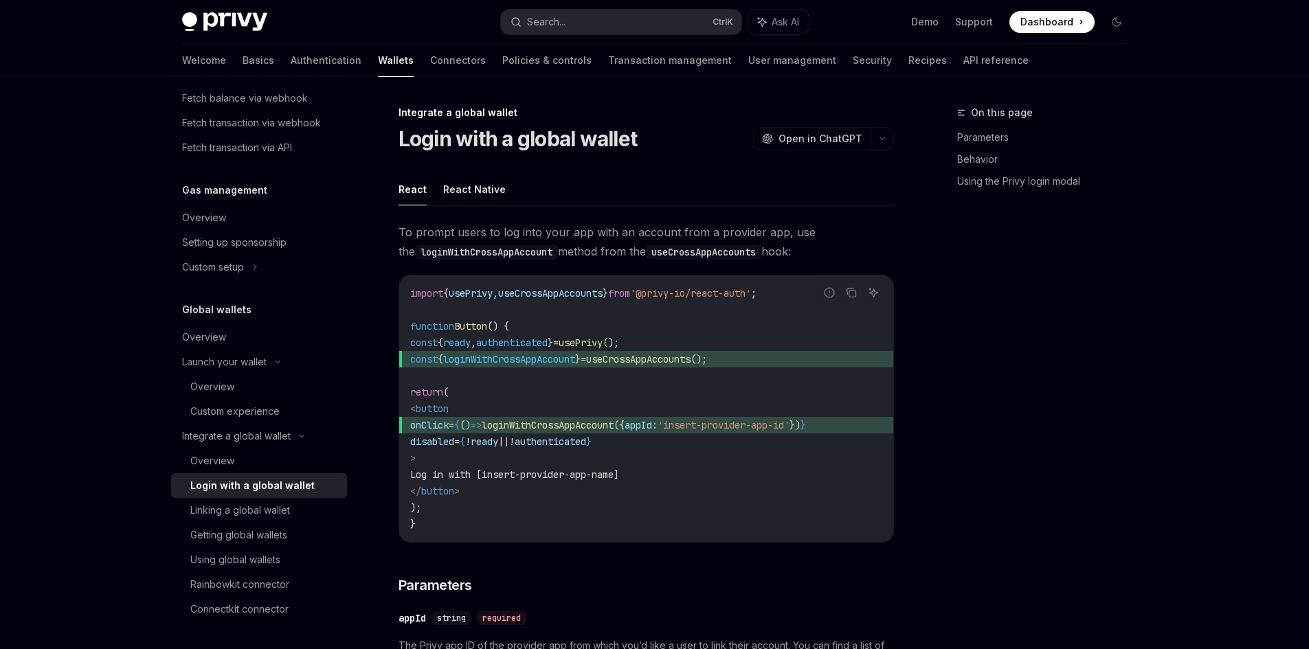
click at [275, 485] on div "Login with a global wallet" at bounding box center [252, 486] width 124 height 16
type textarea "*"
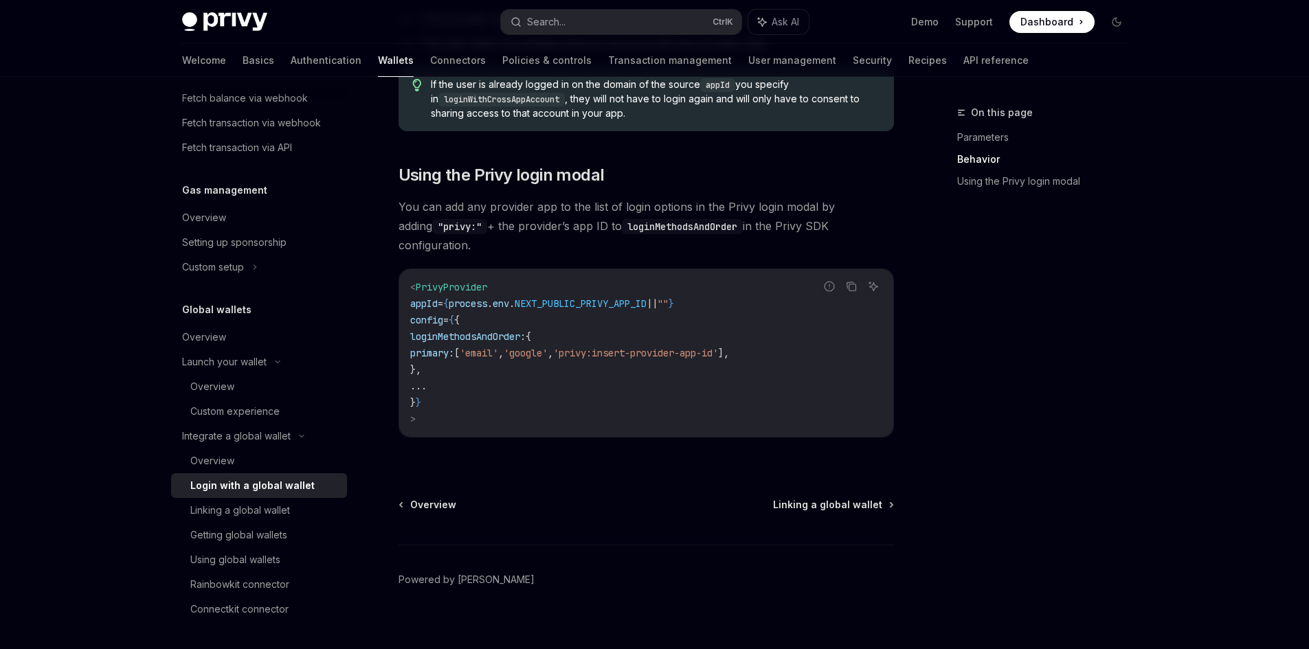
scroll to position [919, 0]
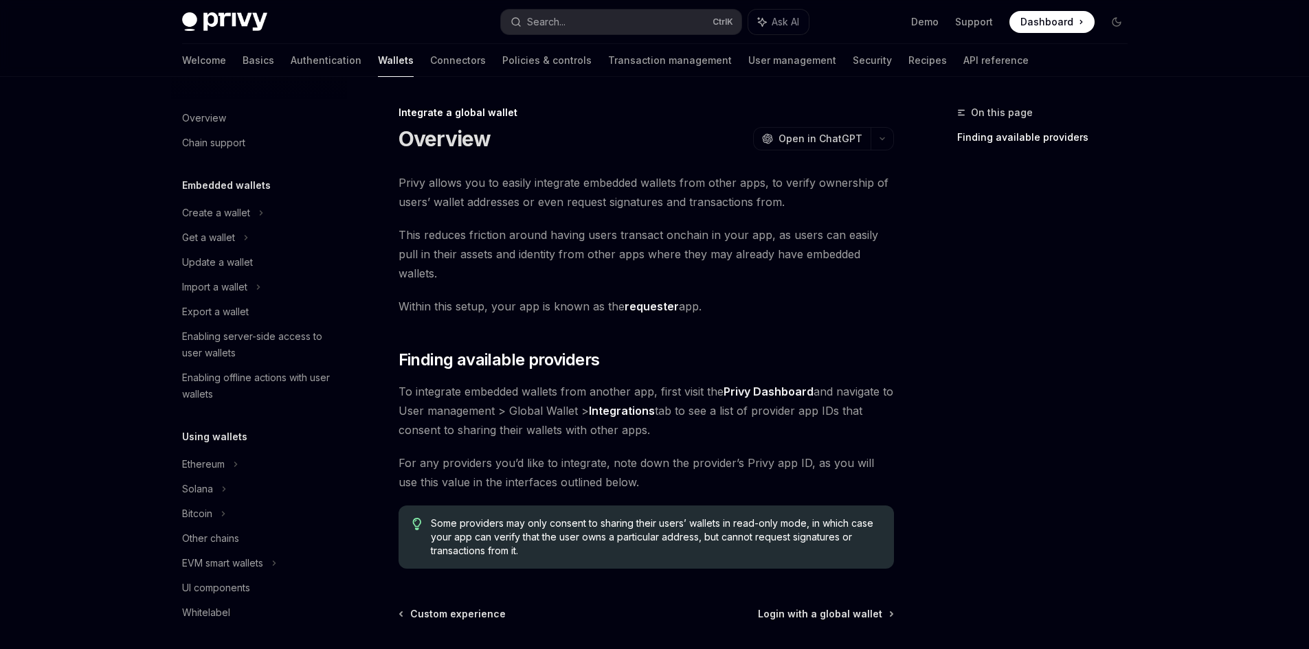
scroll to position [704, 0]
